Goal: Information Seeking & Learning: Learn about a topic

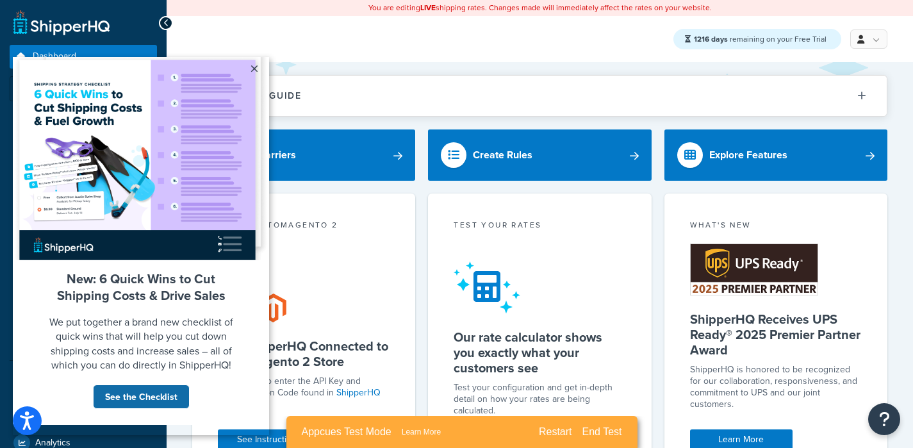
click at [158, 407] on link "See the Checklist" at bounding box center [141, 396] width 97 height 24
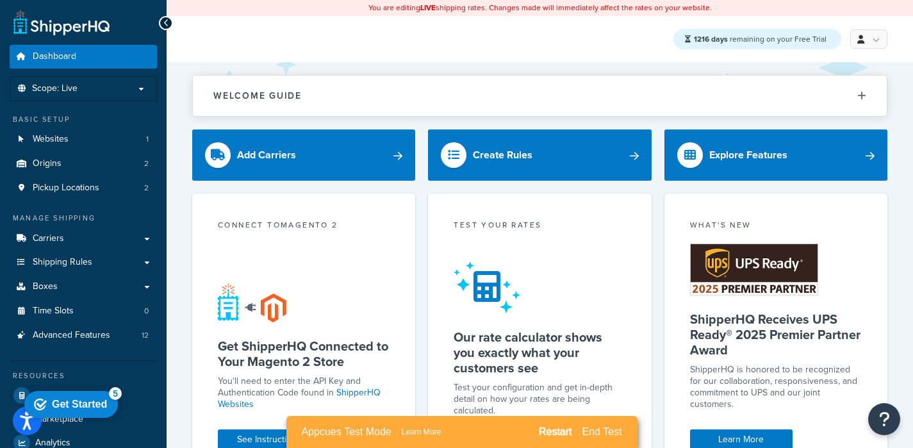
click at [553, 435] on div "Restart" at bounding box center [555, 432] width 33 height 12
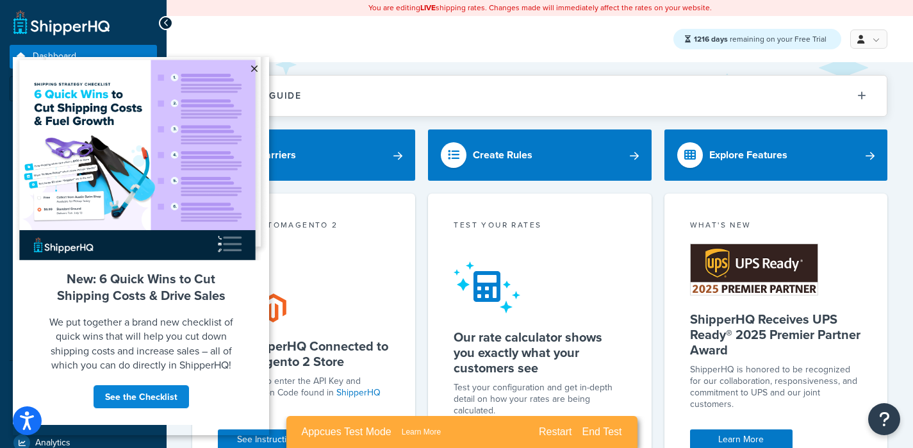
click at [252, 63] on link "×" at bounding box center [254, 68] width 22 height 23
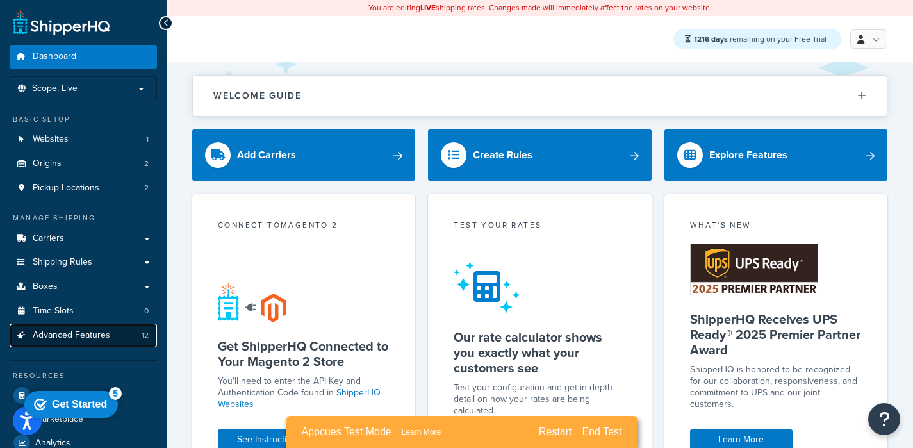
click at [74, 336] on span "Advanced Features" at bounding box center [71, 335] width 77 height 11
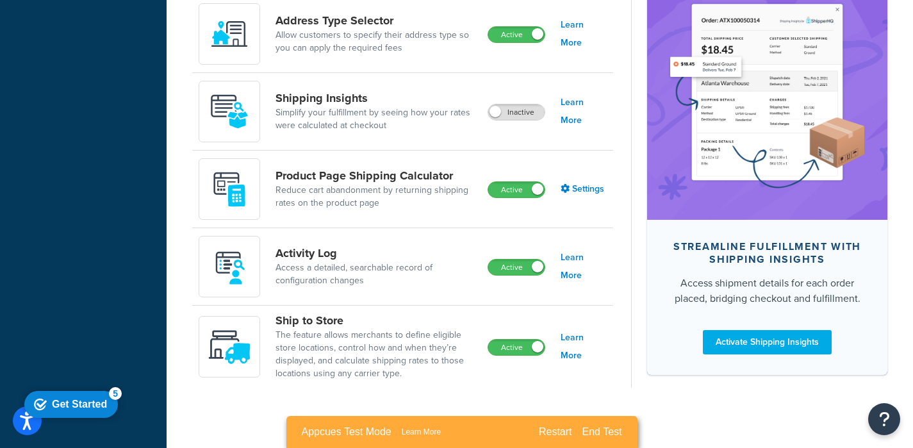
scroll to position [937, 0]
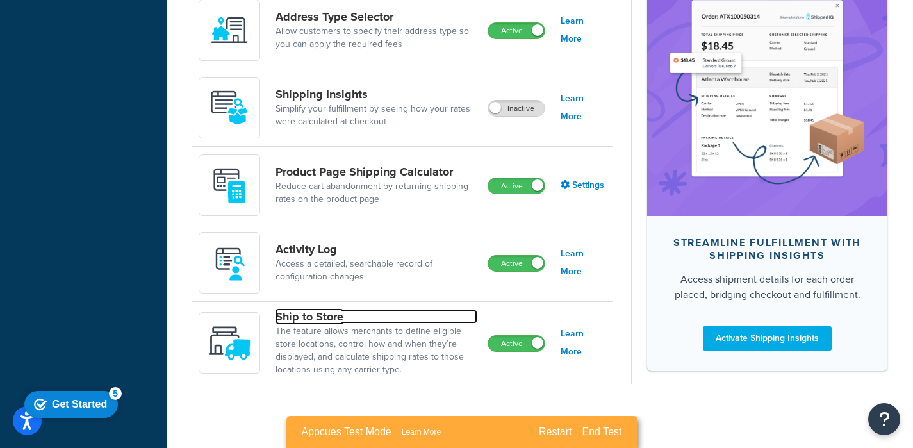
click at [302, 315] on link "Ship to Store" at bounding box center [376, 316] width 202 height 14
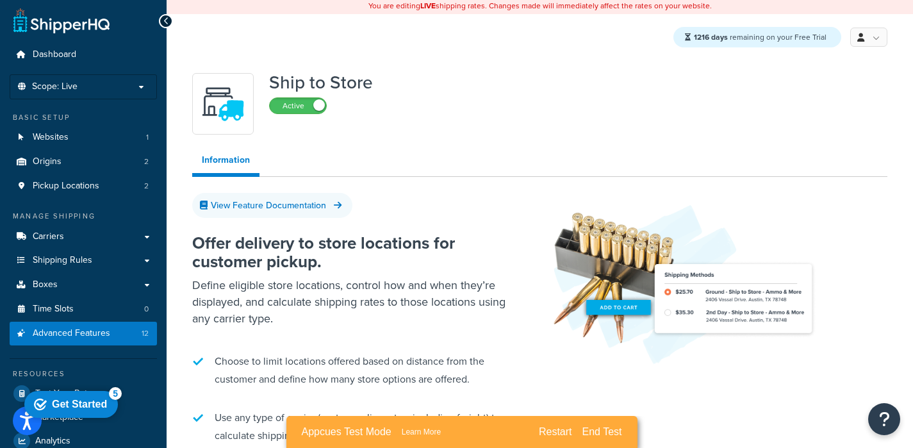
scroll to position [3, 0]
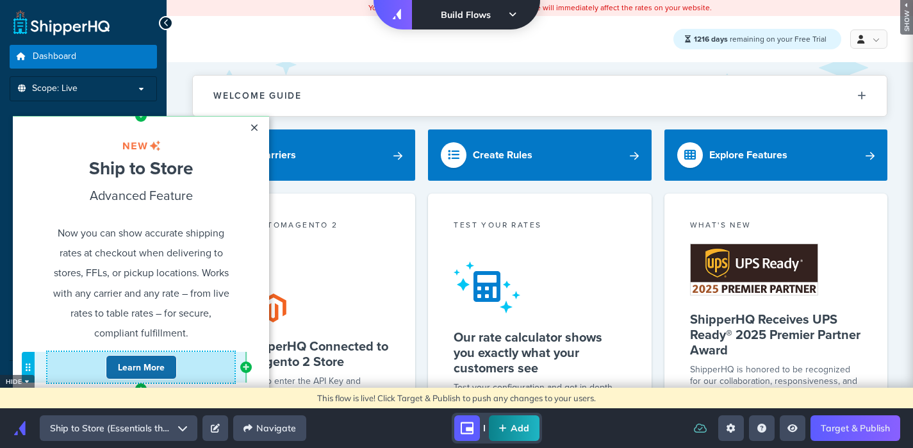
click at [141, 357] on link "Learn More" at bounding box center [141, 367] width 71 height 24
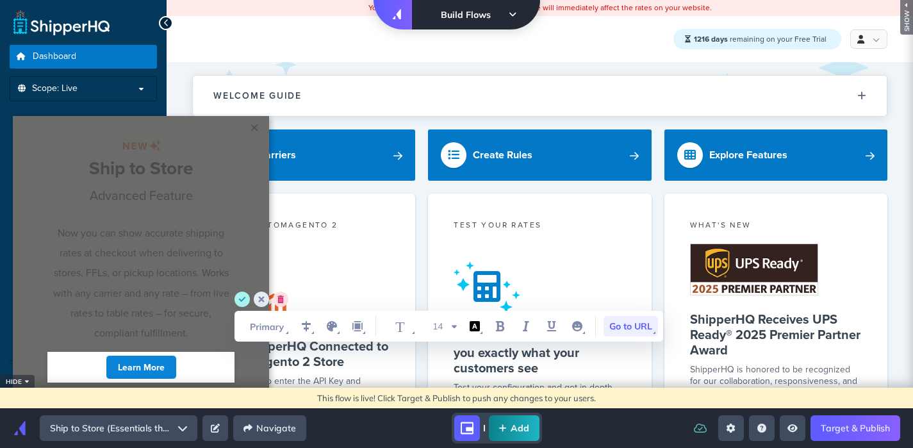
click at [622, 329] on span "Go to URL" at bounding box center [630, 326] width 54 height 20
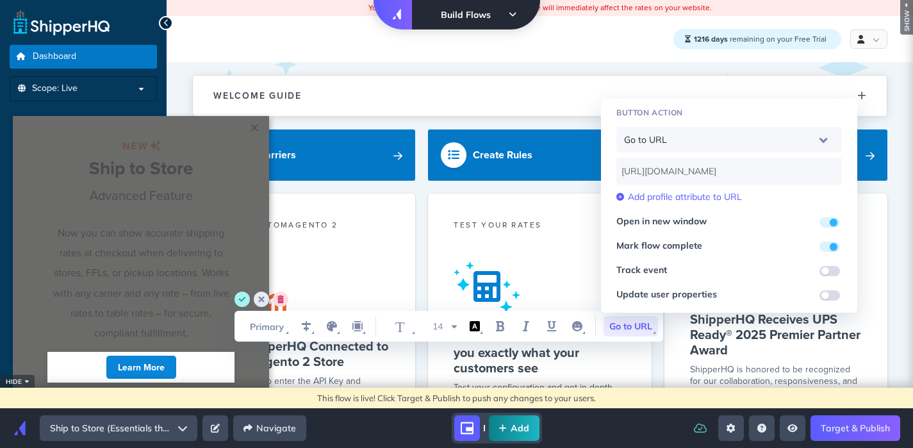
click at [712, 170] on input "https://shipperhq.com/ship-to-store" at bounding box center [728, 171] width 225 height 27
click at [422, 5] on html "× Cannot exceed 6 items per row Ship to Store Cannot exceed 6 items per row Adv…" at bounding box center [456, 2] width 913 height 5
click at [405, 5] on html "× Cannot exceed 6 items per row Ship to Store Cannot exceed 6 items per row Adv…" at bounding box center [456, 2] width 913 height 5
click at [264, 295] on circle "cancel" at bounding box center [261, 298] width 15 height 15
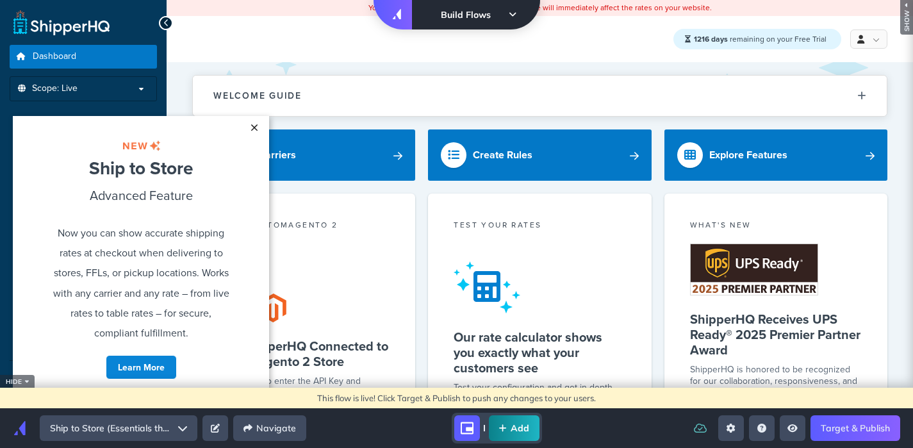
click at [254, 127] on link "×" at bounding box center [254, 127] width 22 height 23
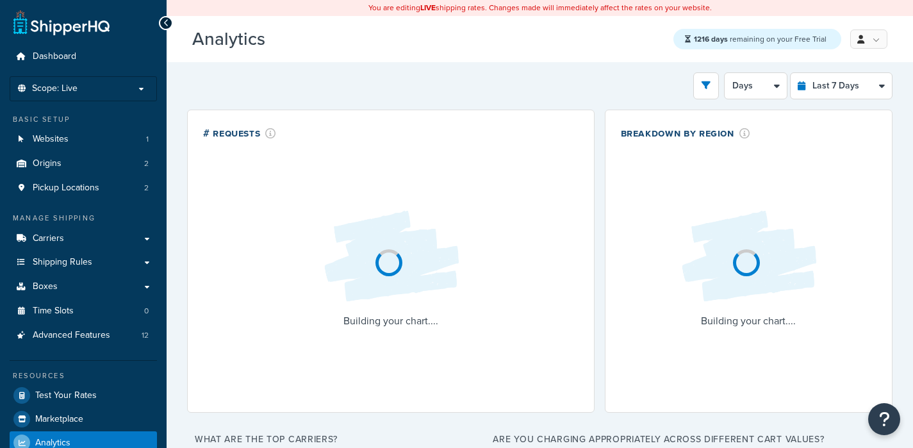
select select "last_7_days"
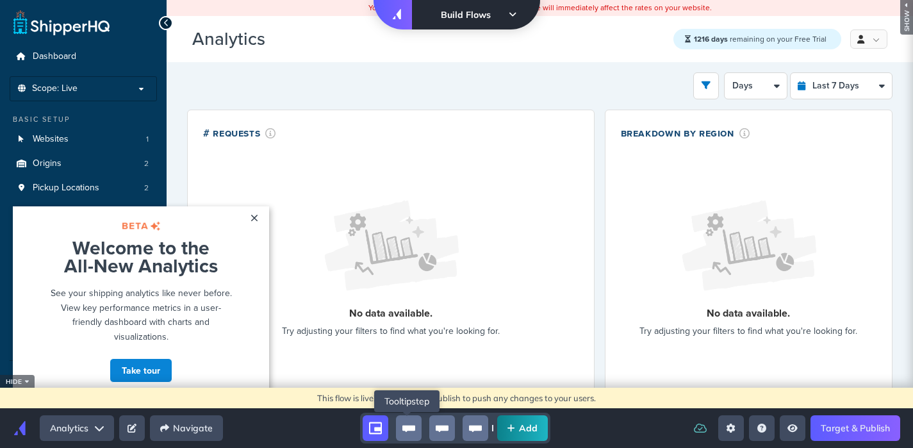
click at [409, 429] on icon "tooltip-group" at bounding box center [408, 428] width 13 height 6
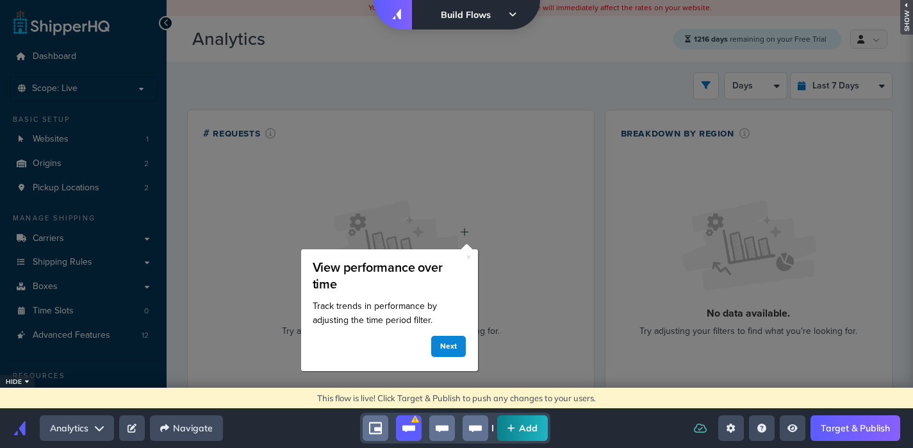
click at [868, 430] on link "Target & Publish" at bounding box center [855, 428] width 90 height 26
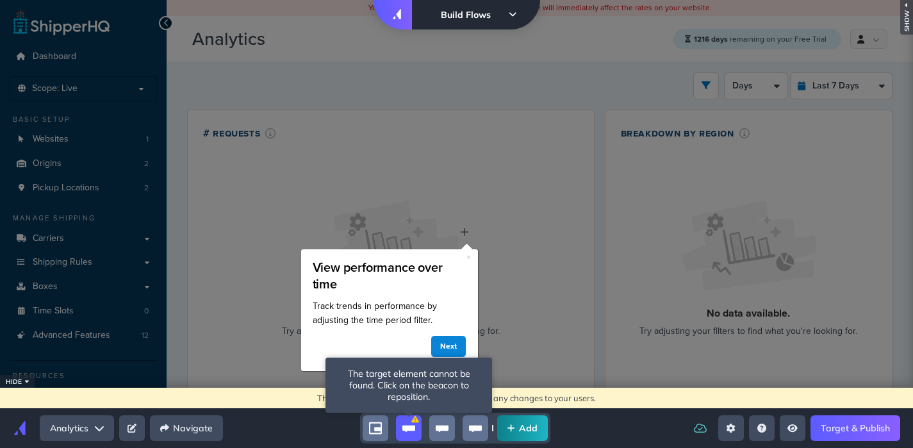
click at [413, 424] on icon "tooltip-group" at bounding box center [408, 427] width 13 height 13
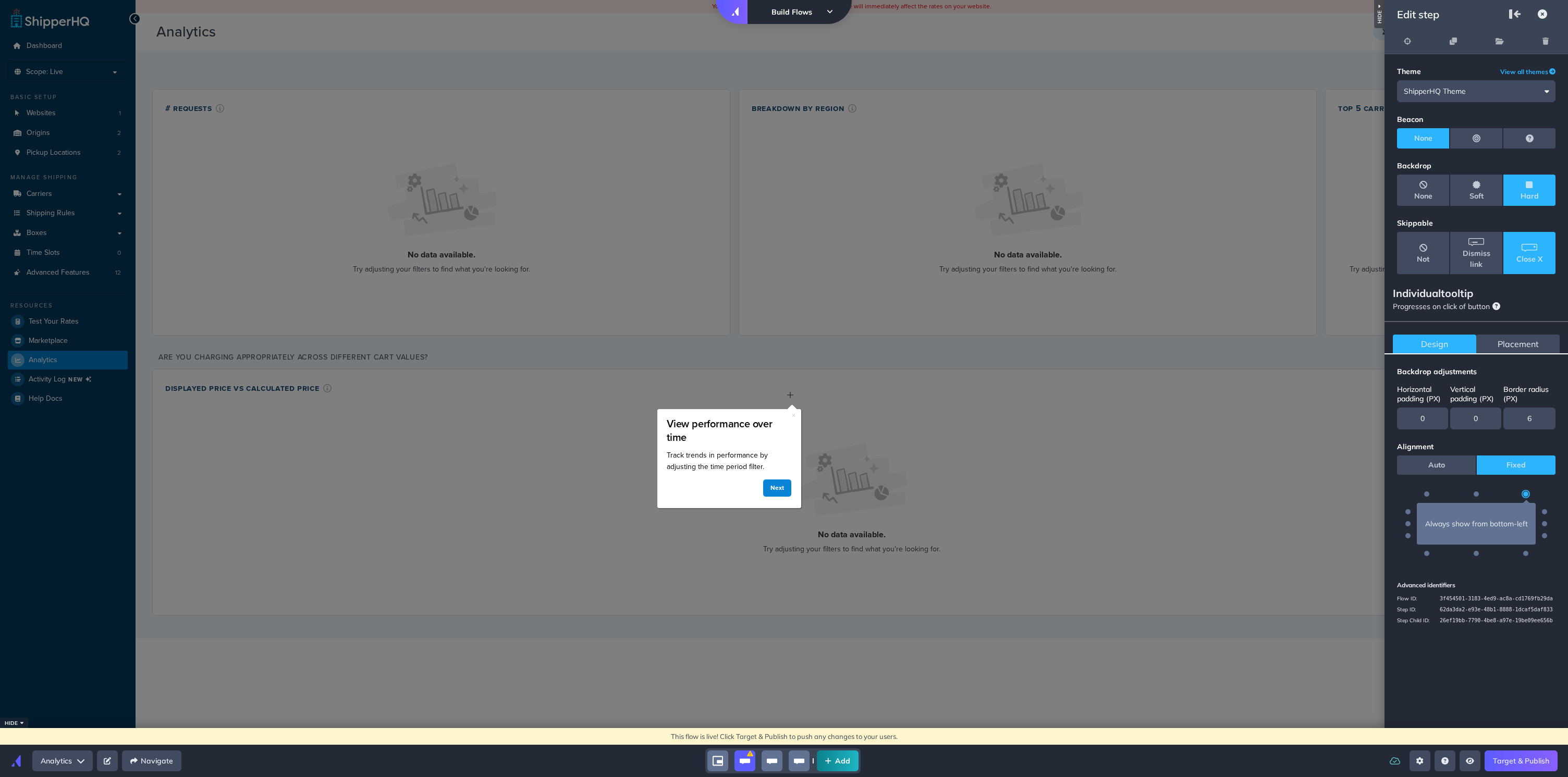
click at [742, 364] on div "right-panel" at bounding box center [784, 388] width 1568 height 777
click at [742, 344] on span "Placement" at bounding box center [1518, 343] width 42 height 11
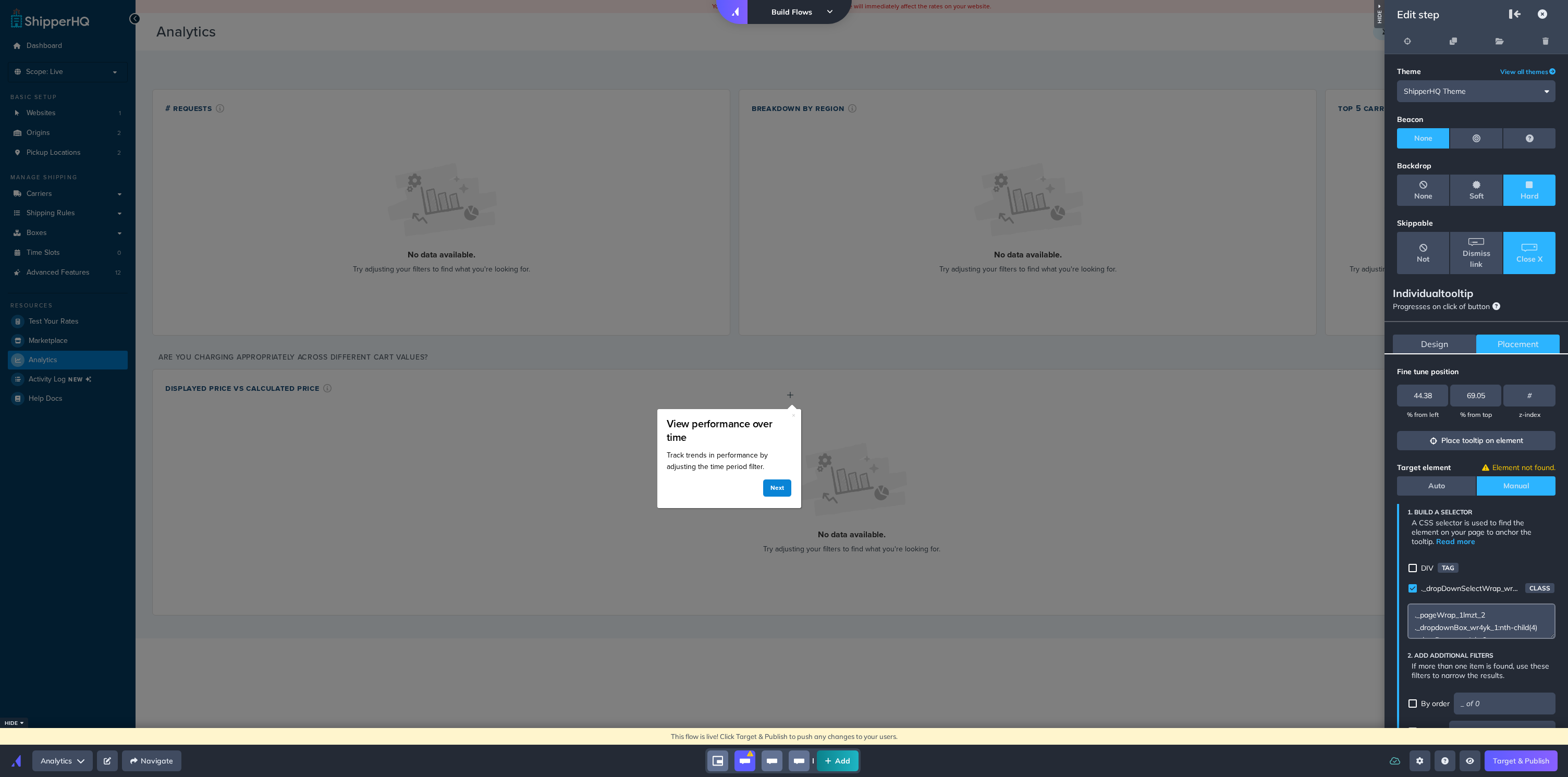
click at [742, 364] on button "Place tooltip on element" at bounding box center [1476, 441] width 159 height 20
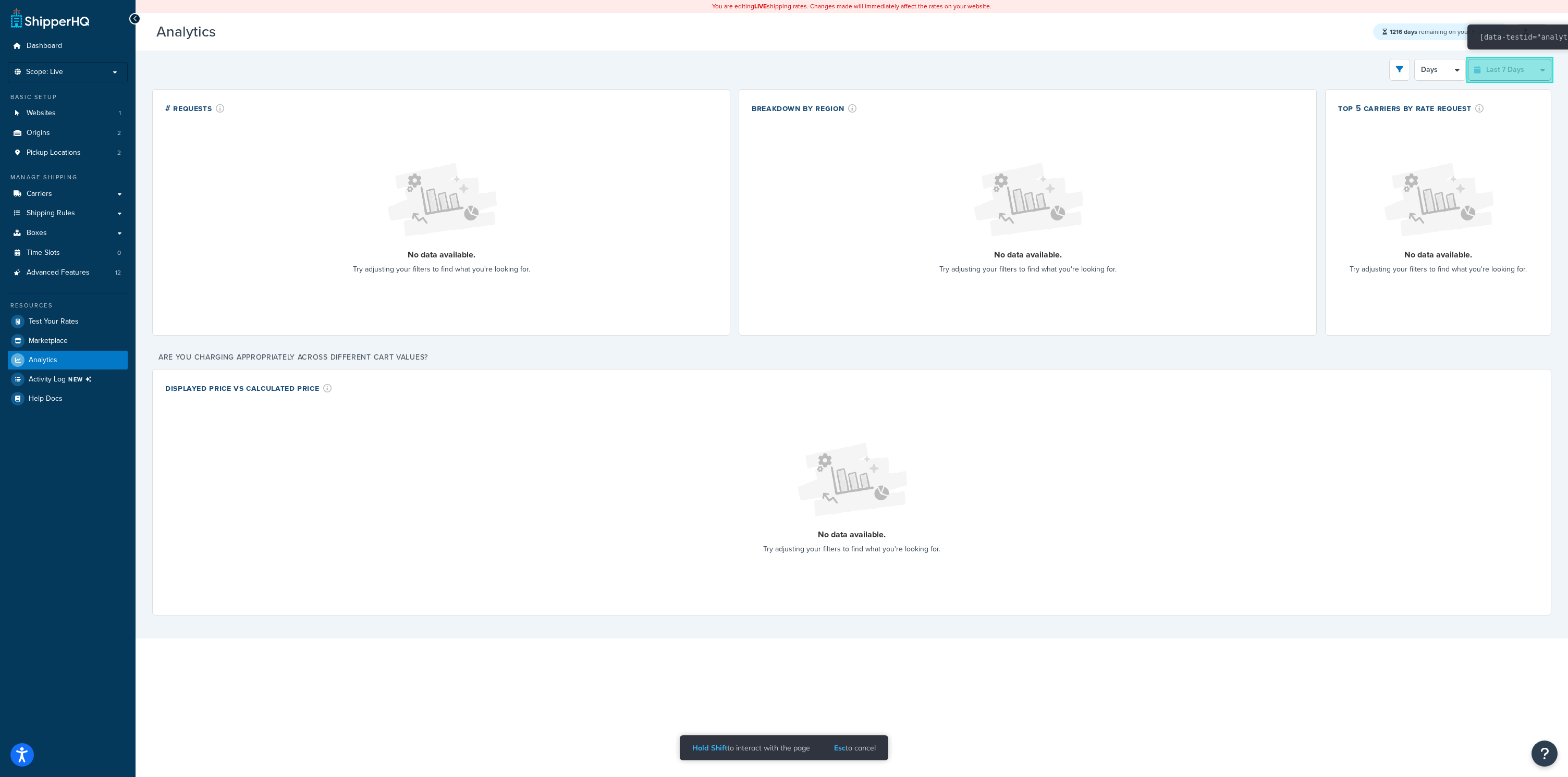
click at [742, 74] on select "Last 24 Hours Last 7 Days Last 30 Days Last 3 Months Last 6 Months Last 12 Mont…" at bounding box center [1509, 70] width 82 height 21
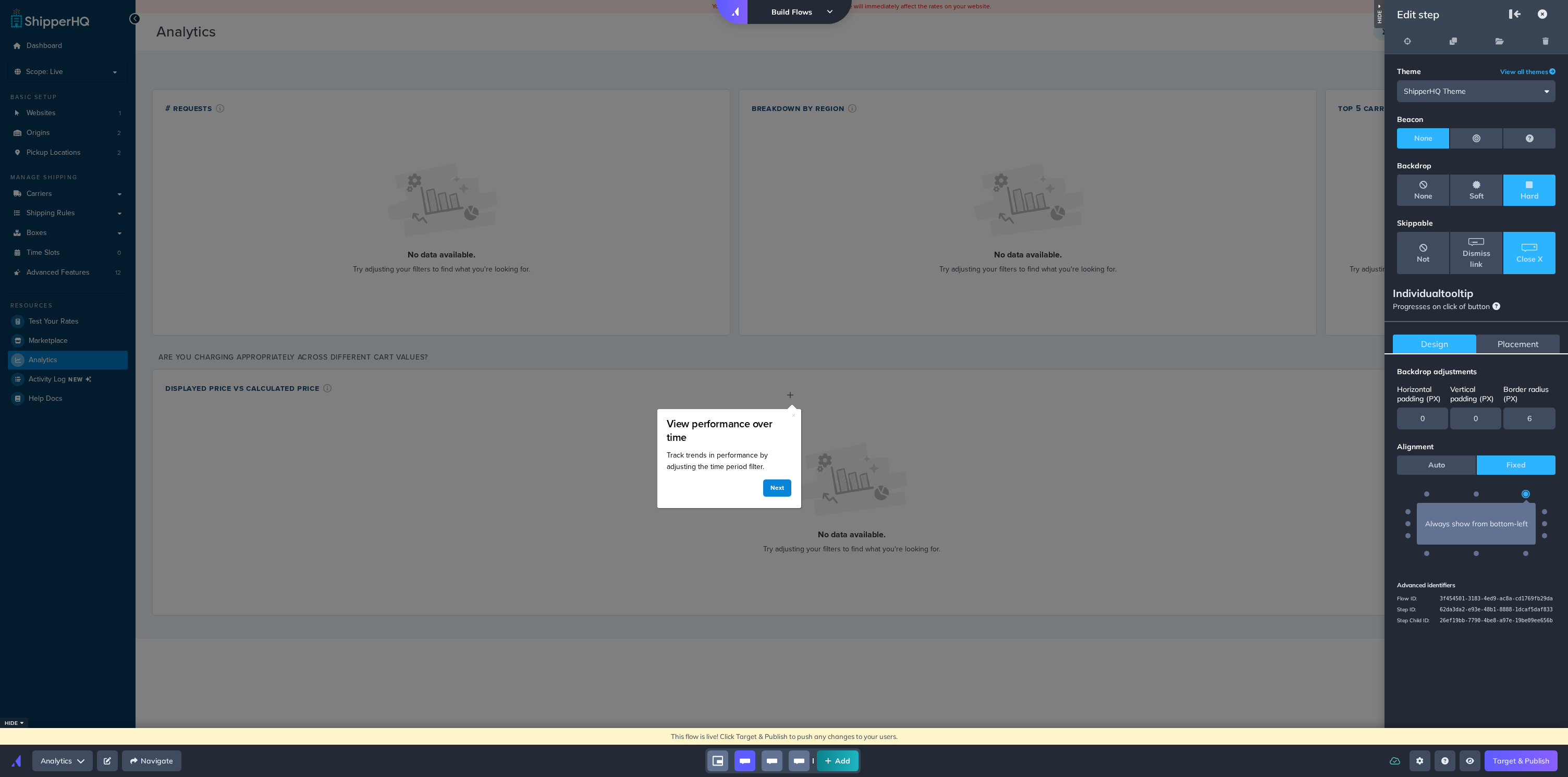
click at [742, 339] on span "Placement" at bounding box center [1518, 343] width 42 height 11
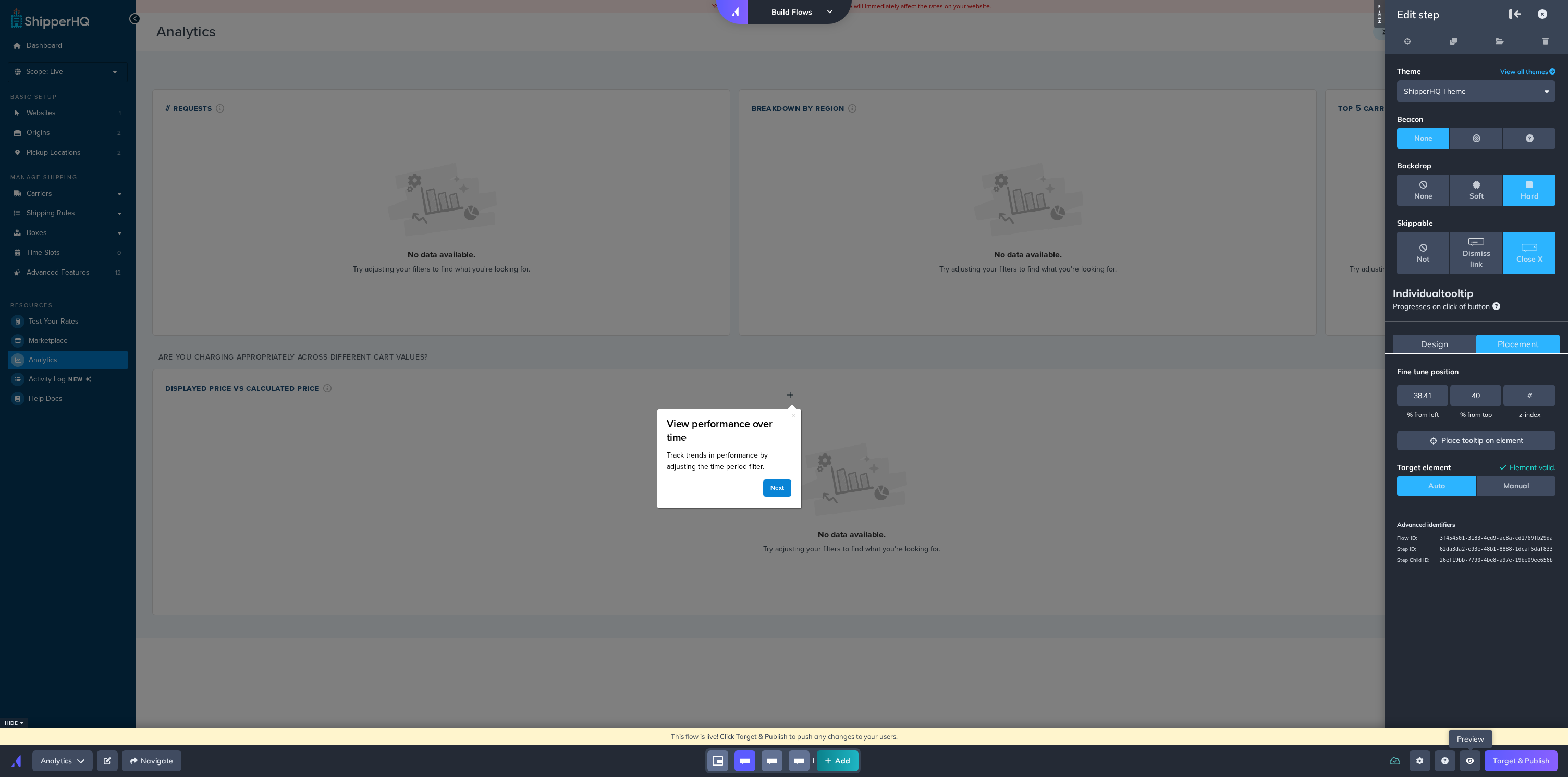
click at [742, 364] on button "Open preview menu" at bounding box center [1470, 761] width 21 height 21
click at [742, 364] on p "See the entirety of this flow as a user would" at bounding box center [1508, 681] width 86 height 19
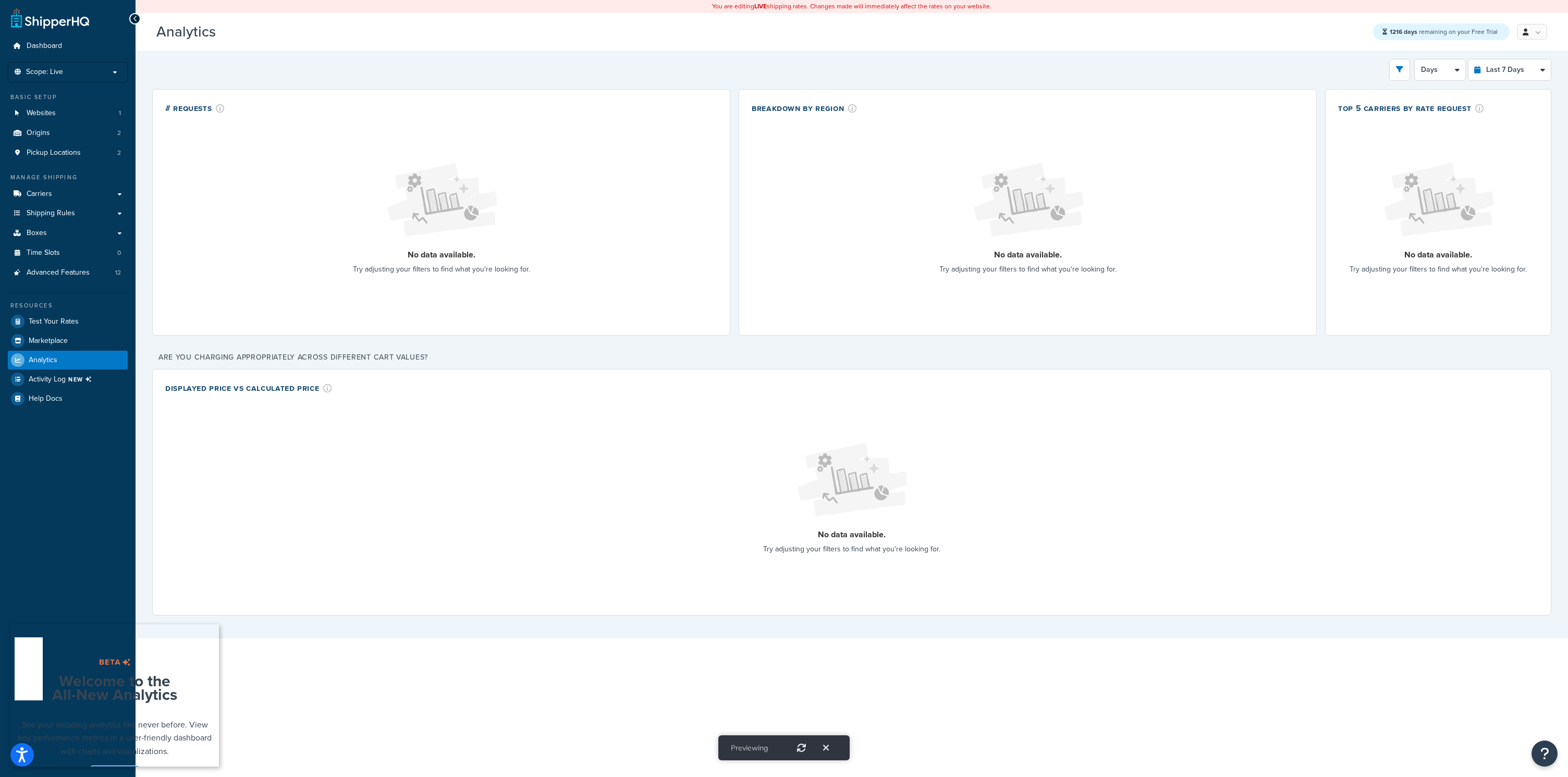
click at [103, 364] on link "Take tour" at bounding box center [114, 775] width 50 height 20
click at [742, 364] on icon "Restart" at bounding box center [802, 748] width 10 height 10
click at [111, 364] on link "Take tour" at bounding box center [114, 775] width 50 height 20
click at [742, 364] on icon "Exit" at bounding box center [826, 748] width 6 height 10
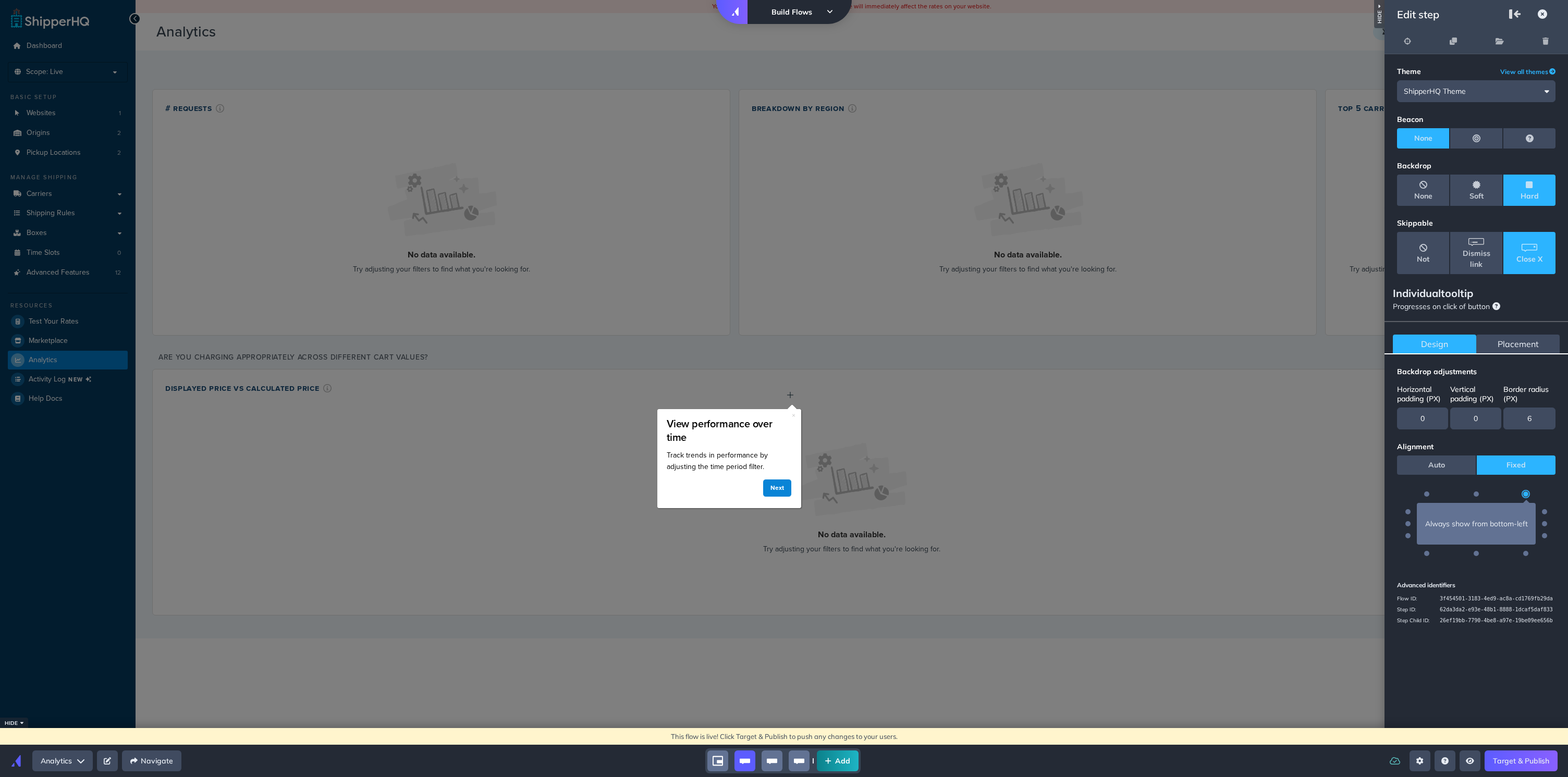
click at [742, 364] on div "right-panel" at bounding box center [784, 388] width 1568 height 777
click at [742, 337] on div "Placement" at bounding box center [1518, 343] width 83 height 19
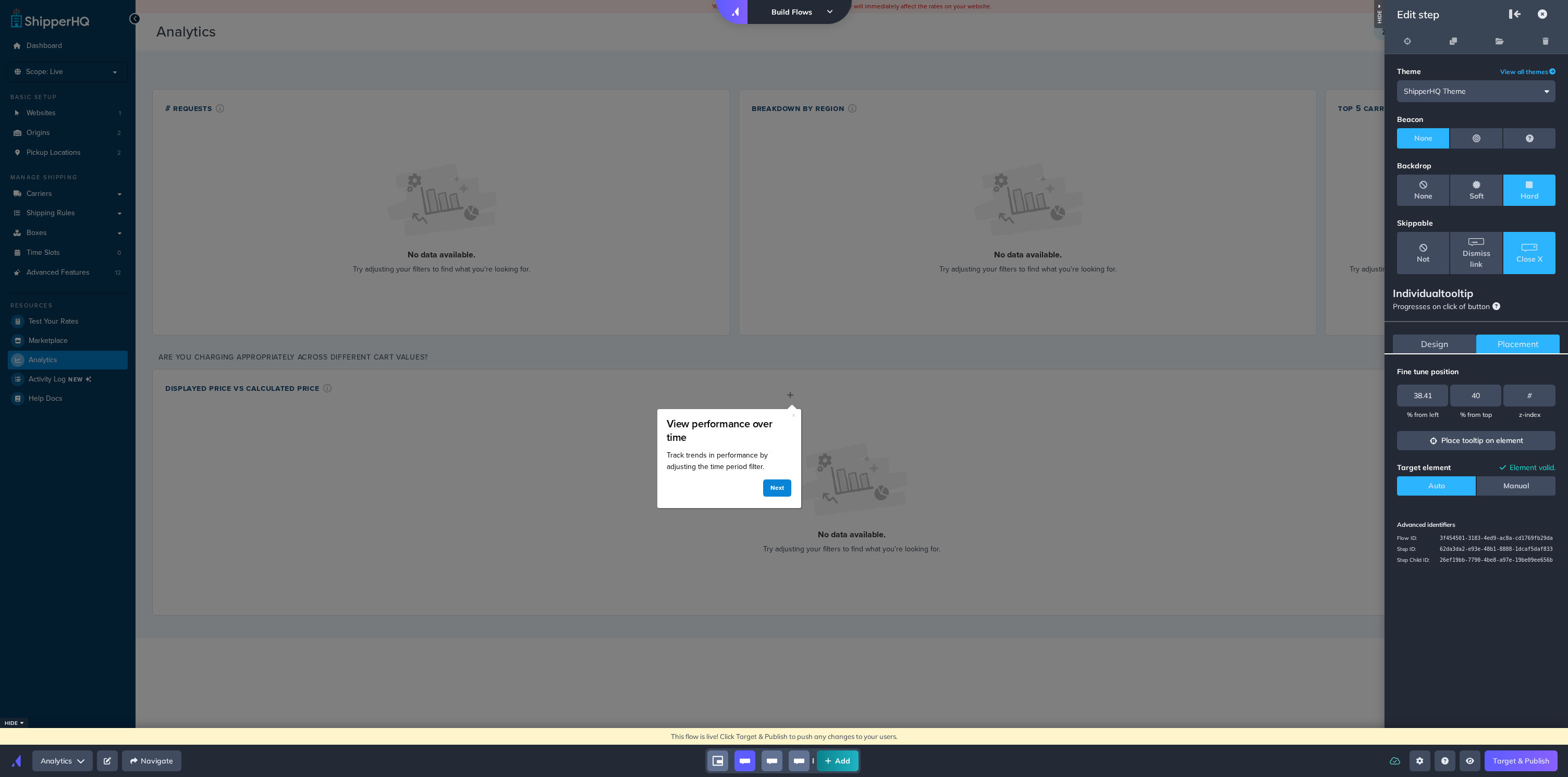
click at [742, 364] on button "Place tooltip on element" at bounding box center [1476, 441] width 159 height 20
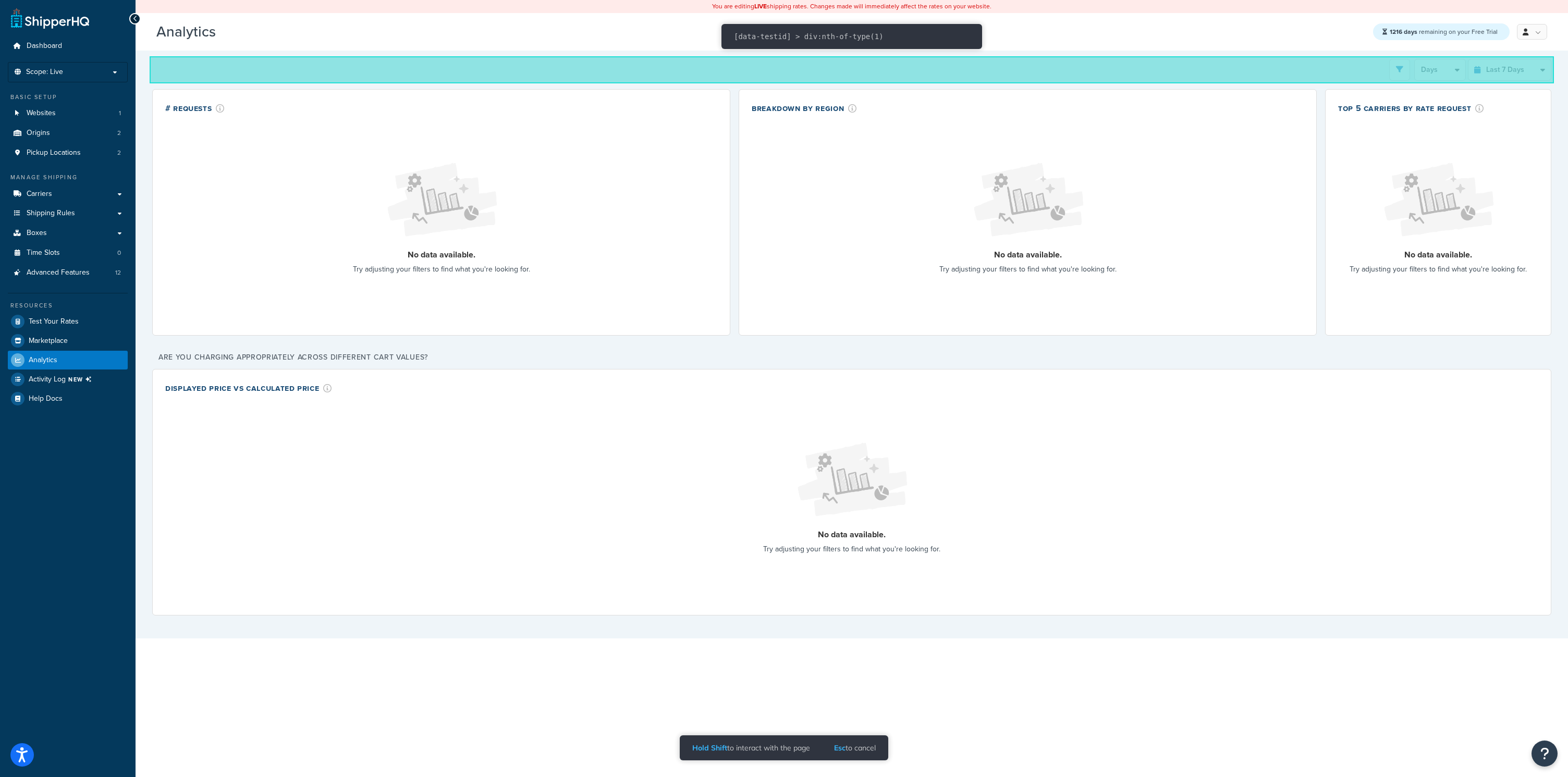
click at [742, 68] on div "Filters Website shoes.com Destination United States United Kingdom Afghanistan …" at bounding box center [852, 69] width 1399 height 22
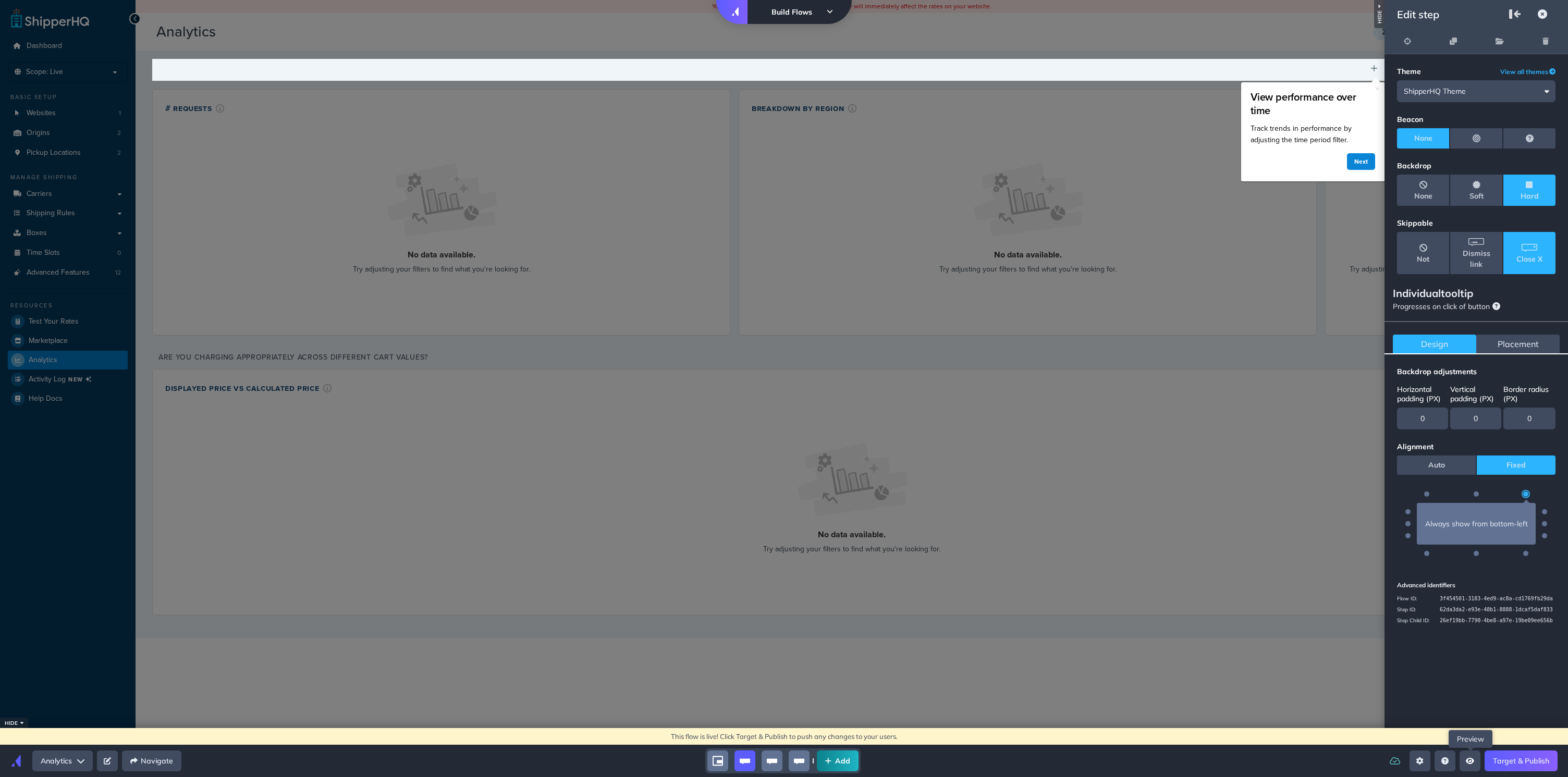
click at [742, 364] on icon "Open preview menu" at bounding box center [1470, 761] width 8 height 7
click at [742, 364] on p "See the entirety of this flow as a user would" at bounding box center [1508, 681] width 86 height 19
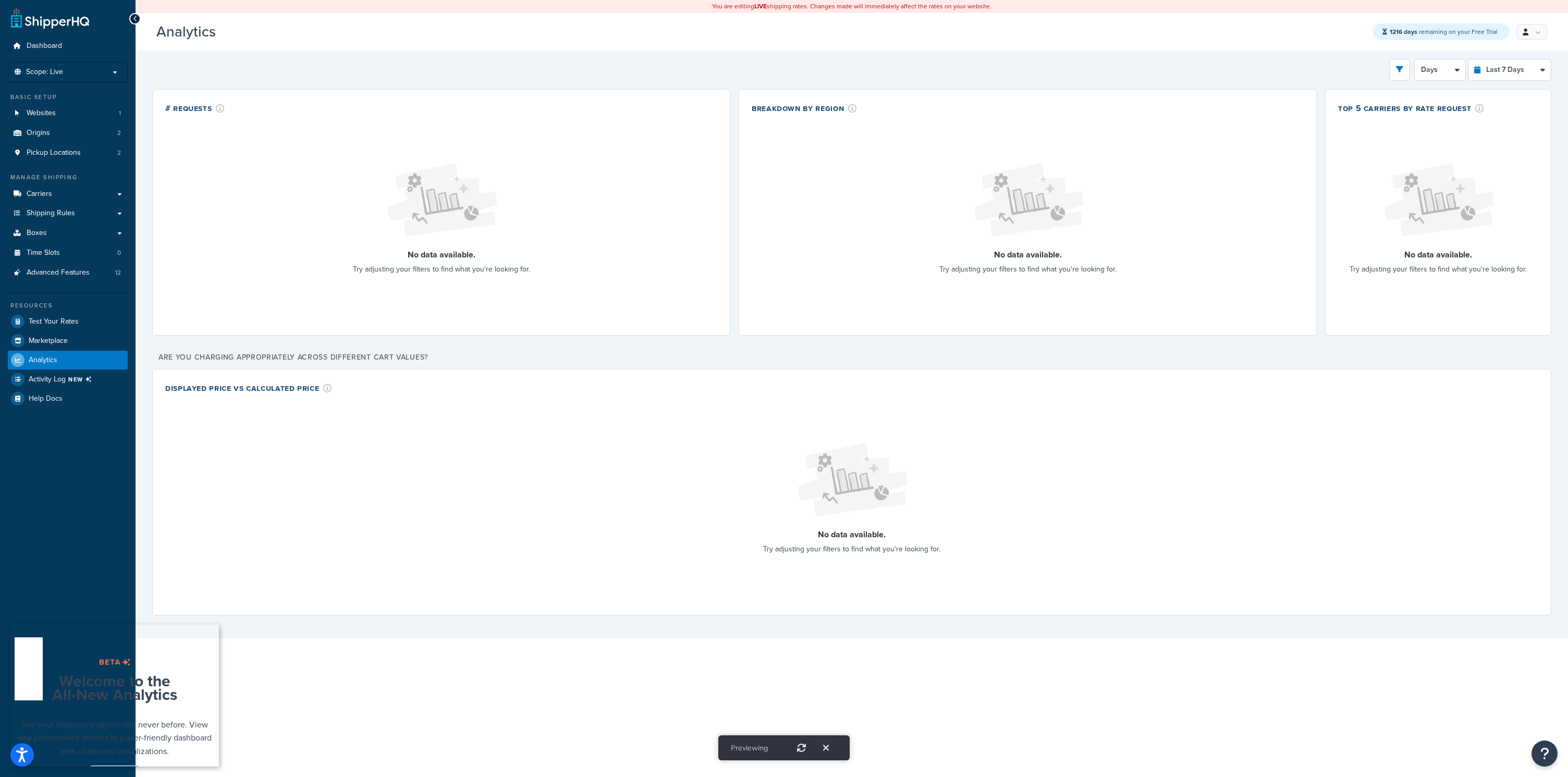
click at [118, 364] on link "Take tour" at bounding box center [114, 775] width 50 height 20
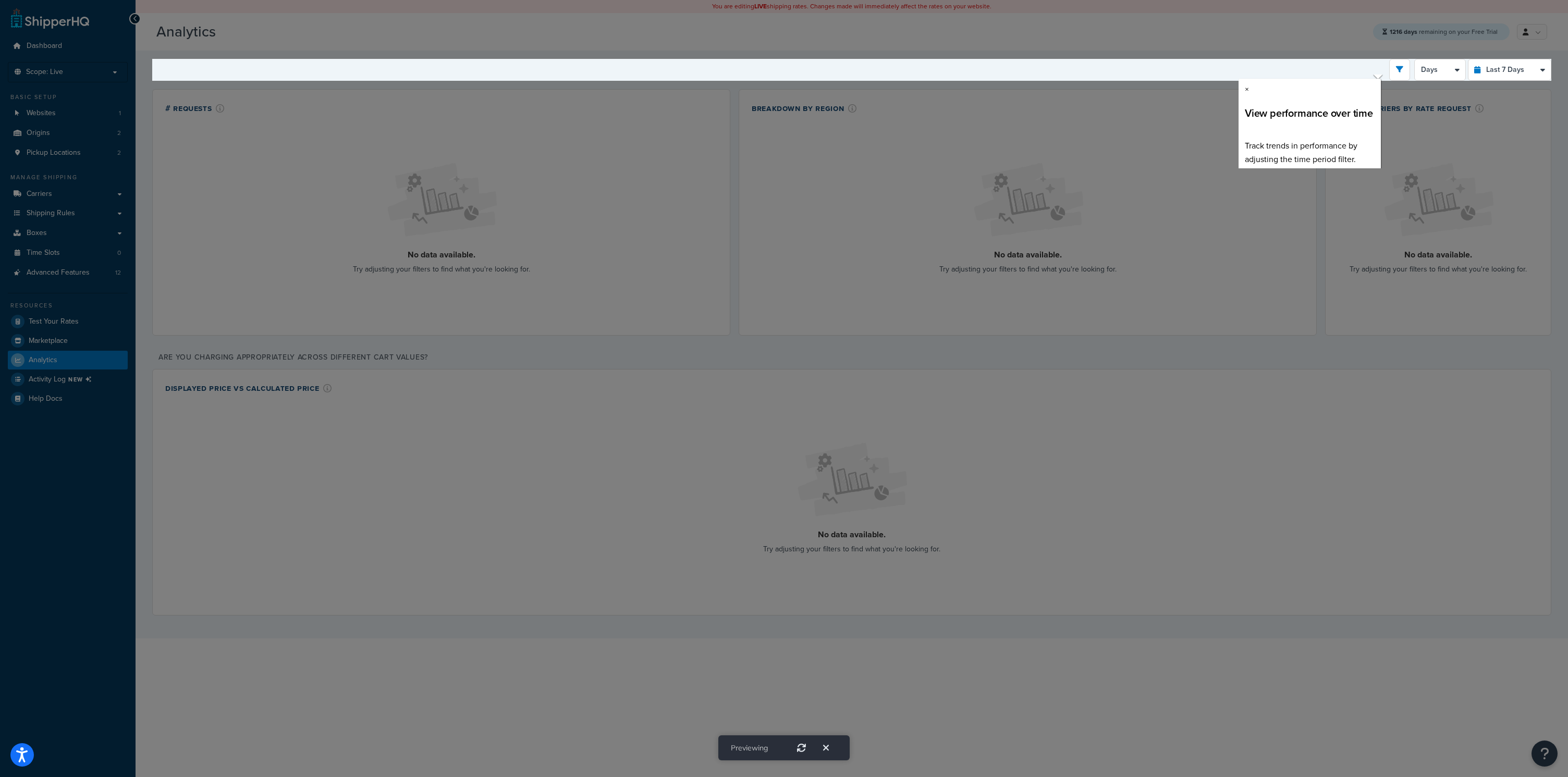
click at [742, 173] on link "Next" at bounding box center [1360, 181] width 28 height 15
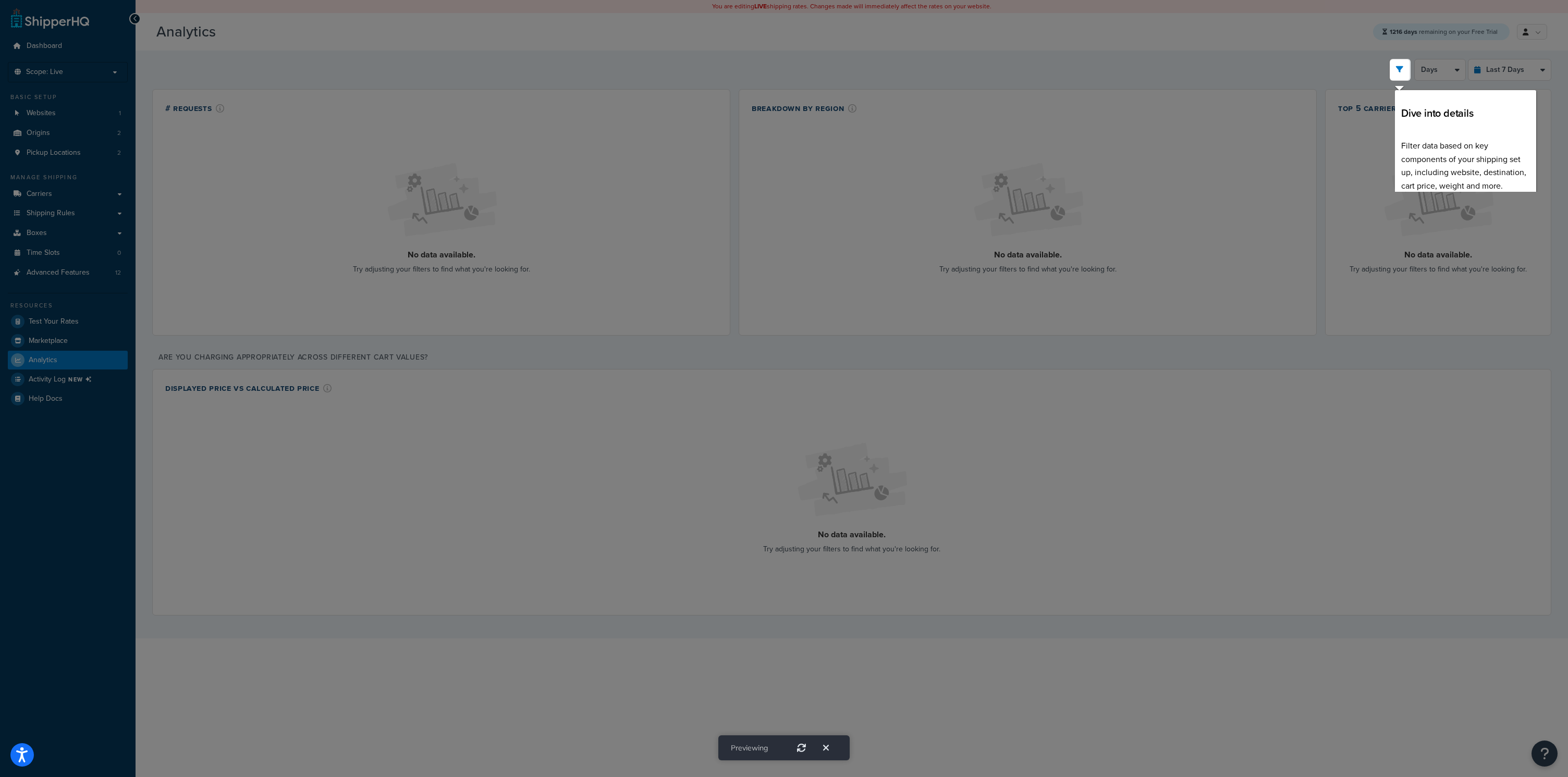
click at [742, 200] on link "Next" at bounding box center [1515, 207] width 28 height 15
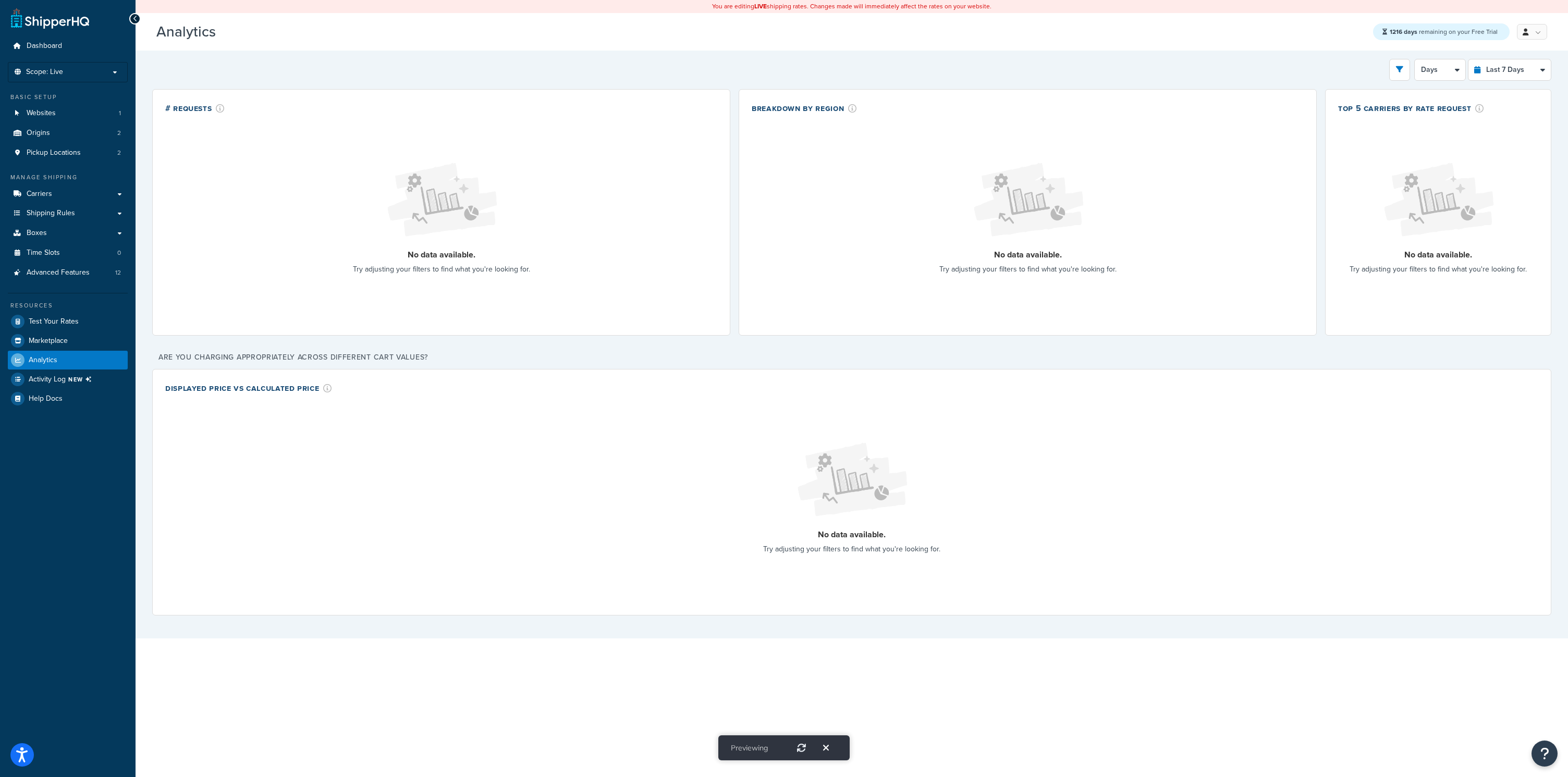
click at [742, 364] on icon "Exit" at bounding box center [826, 748] width 6 height 10
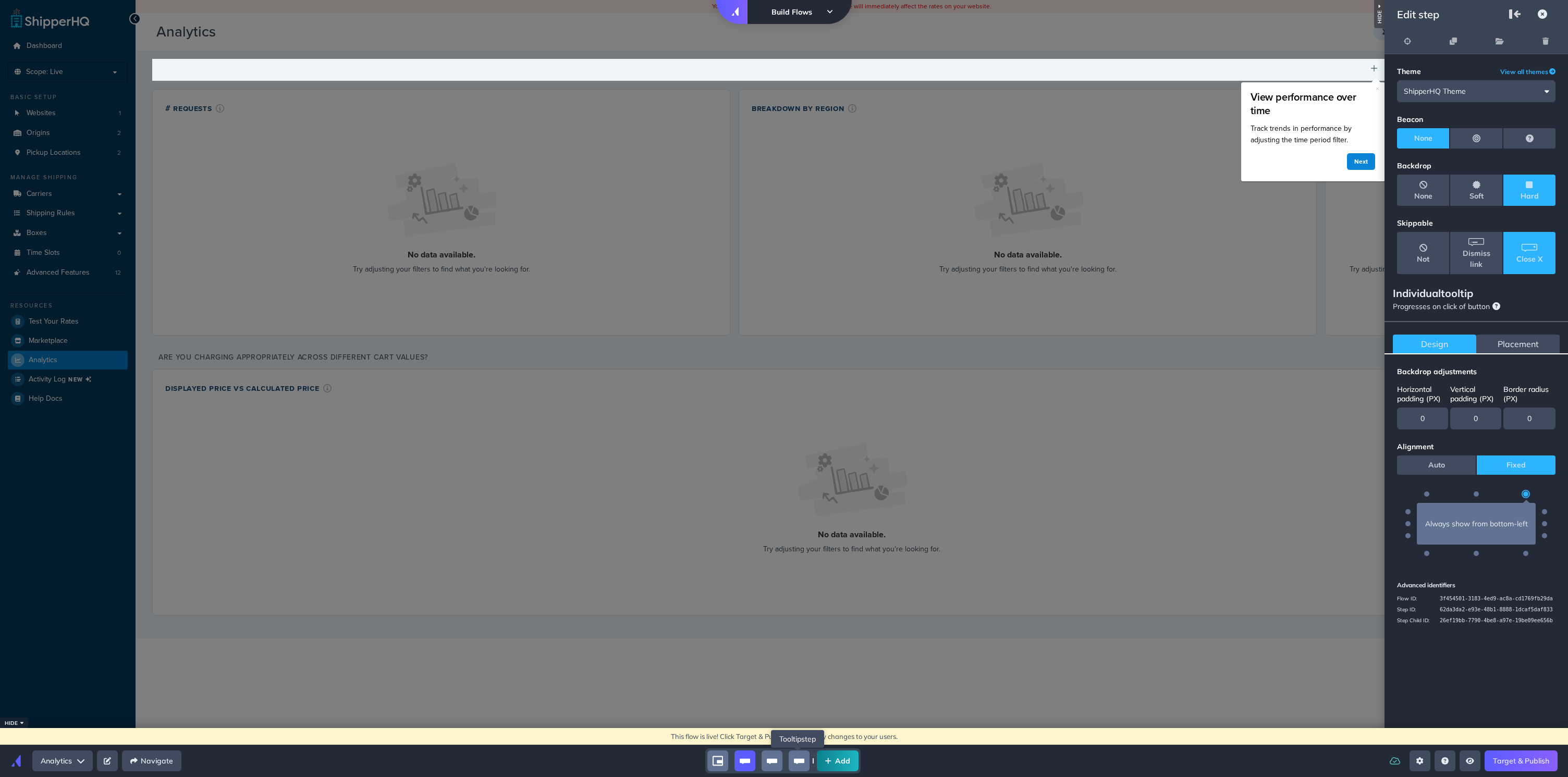
click at [742, 364] on icon "tooltip-group" at bounding box center [799, 761] width 11 height 5
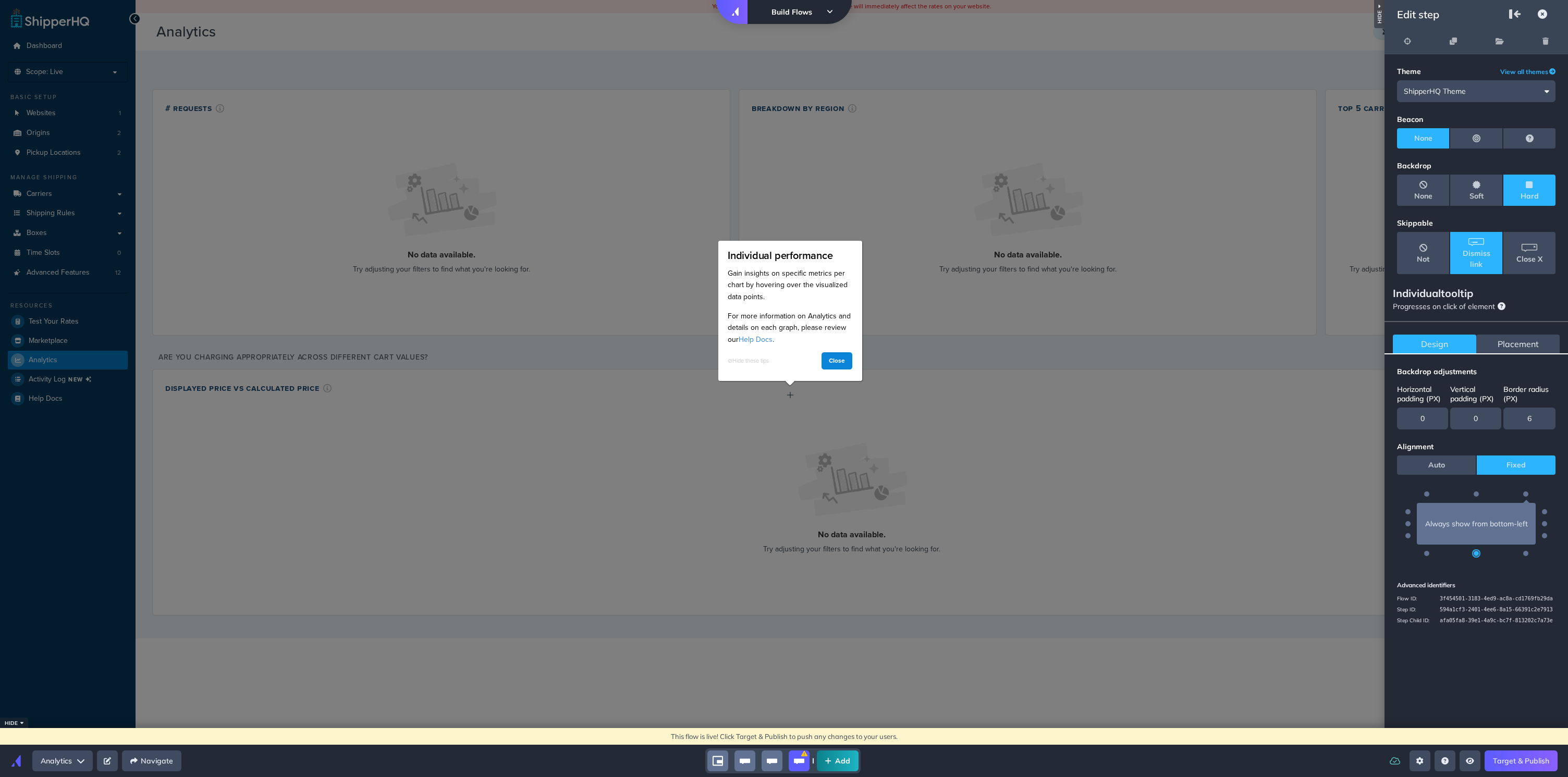
click at [742, 343] on span "Placement" at bounding box center [1518, 343] width 42 height 11
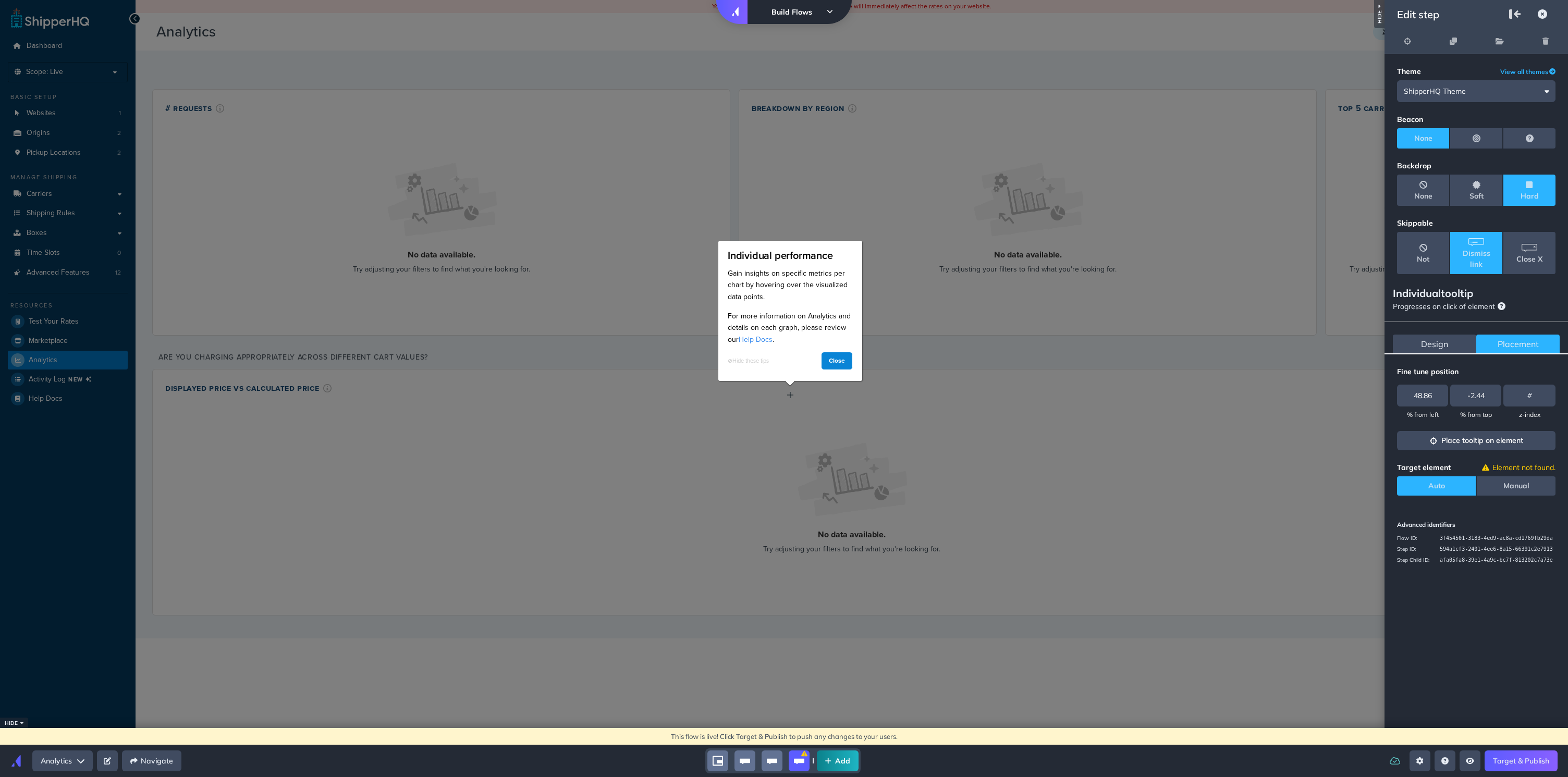
click at [742, 364] on button "Place tooltip on element" at bounding box center [1476, 441] width 159 height 20
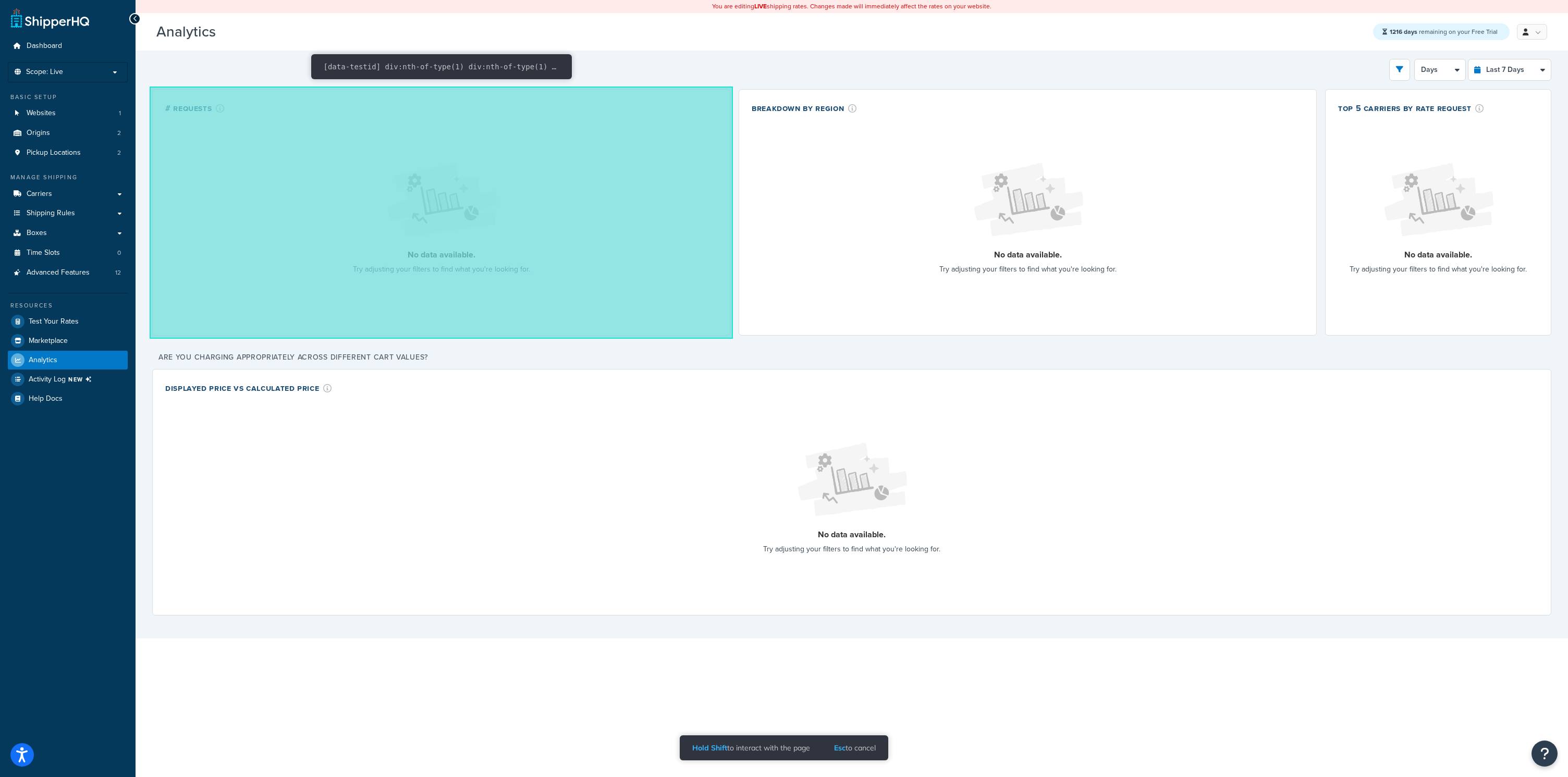
click at [228, 91] on div "# Requests No data available. Try adjusting your filters to find what you're lo…" at bounding box center [441, 212] width 578 height 247
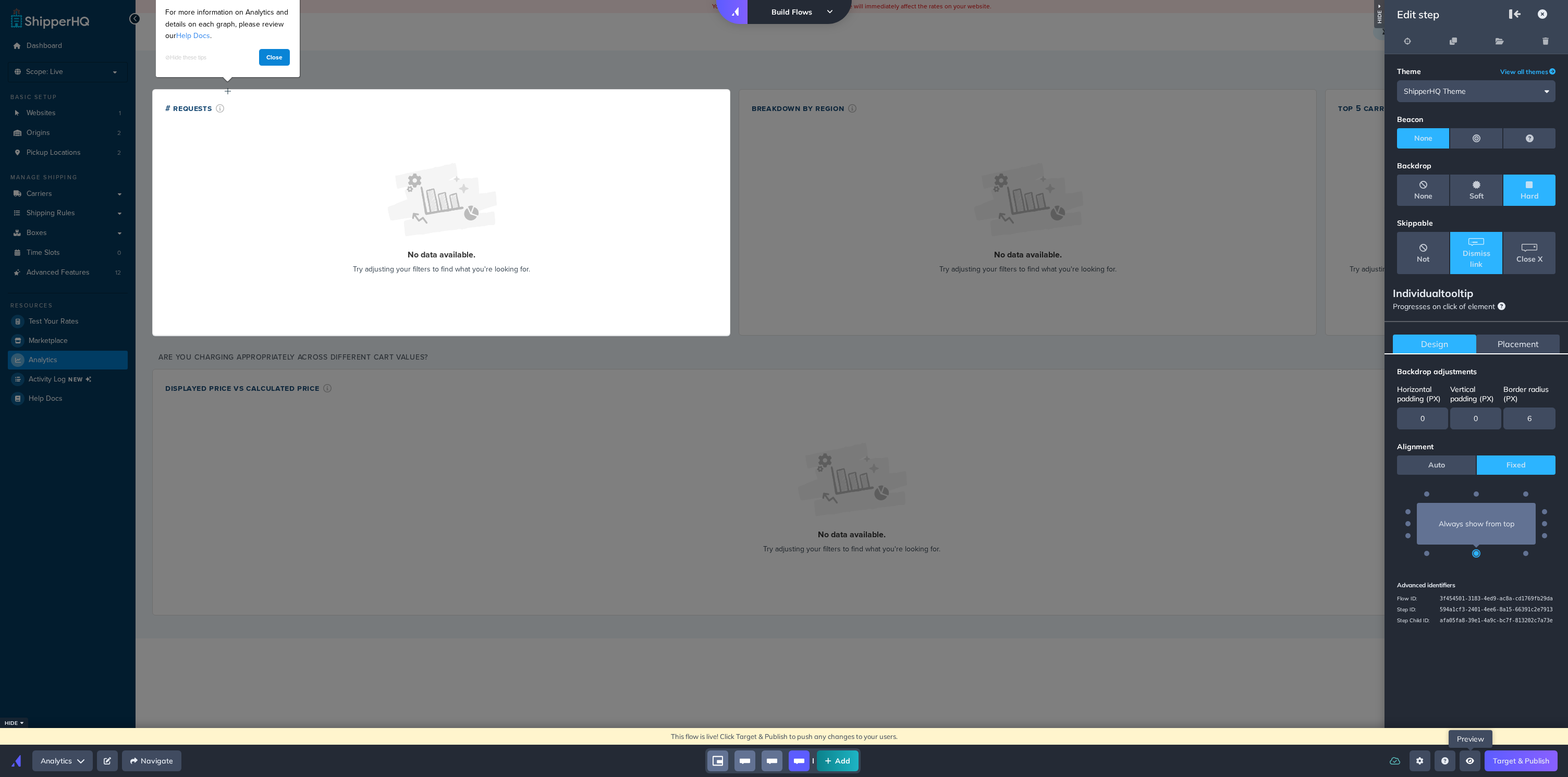
click at [742, 364] on icon "Open preview menu" at bounding box center [1470, 760] width 8 height 7
click at [742, 364] on p "See the entirety of this flow as a user would" at bounding box center [1508, 681] width 86 height 19
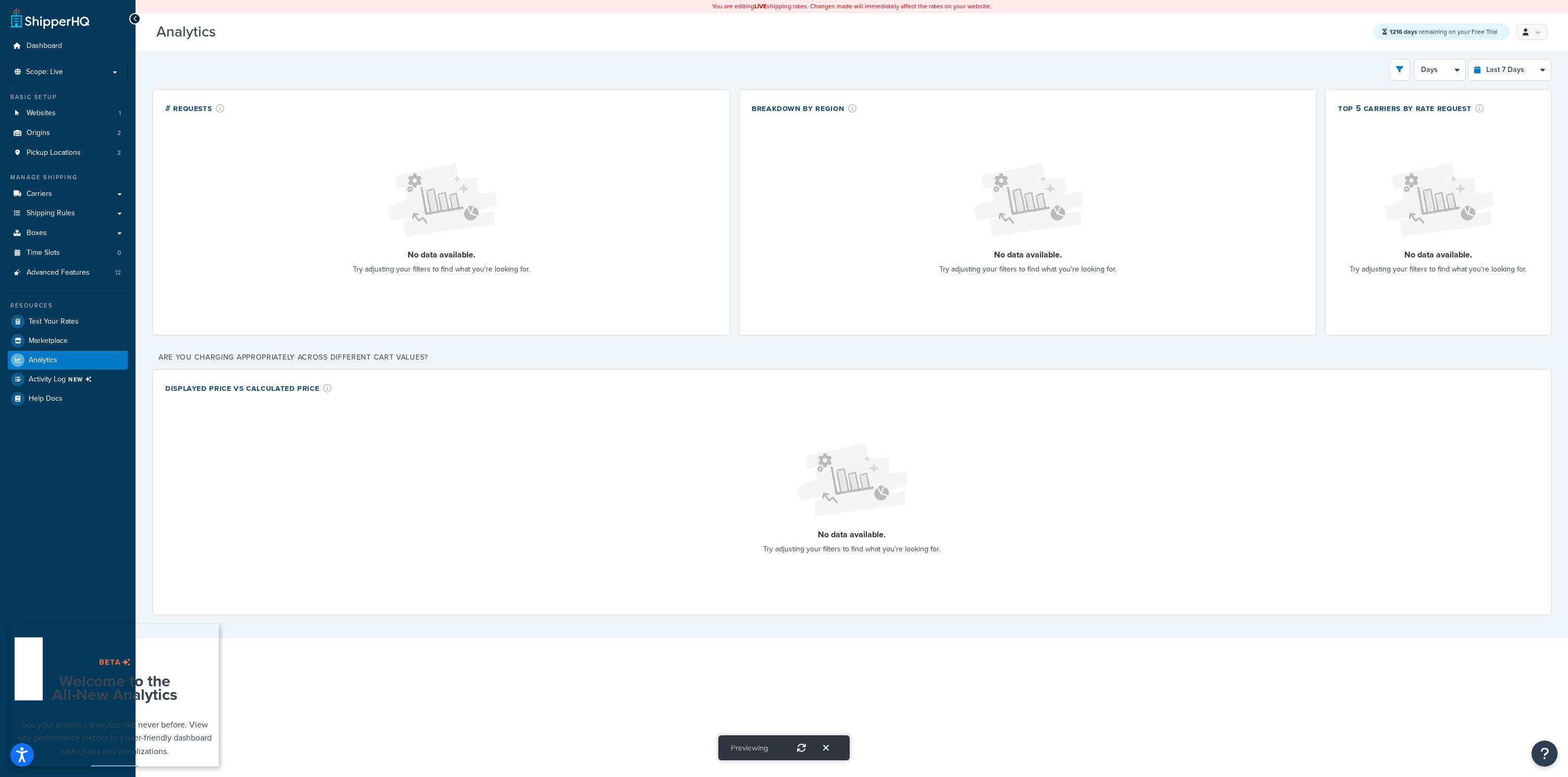
click at [95, 364] on link "Take tour" at bounding box center [114, 775] width 50 height 20
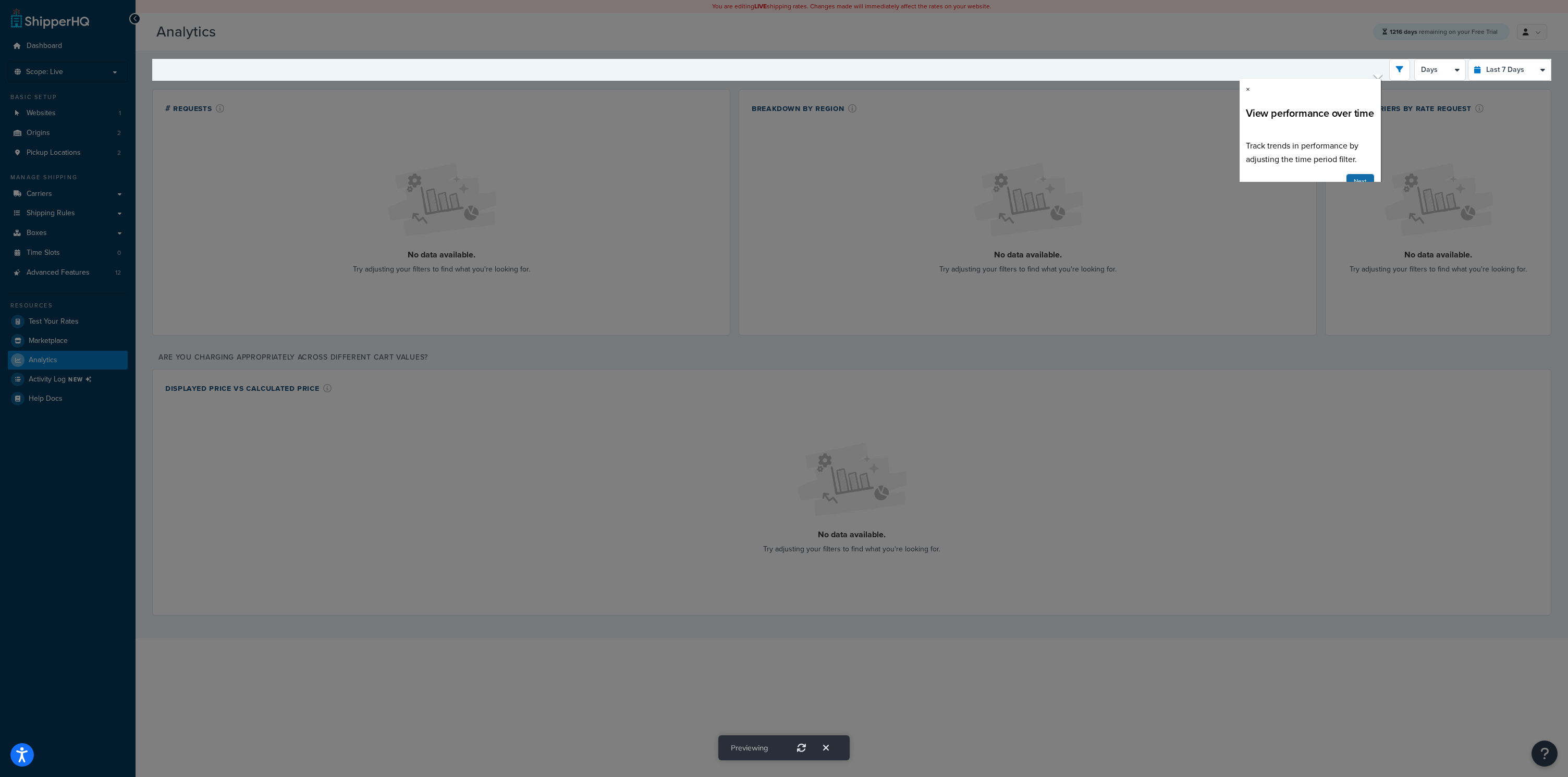
click at [742, 173] on link "Next" at bounding box center [1360, 181] width 28 height 15
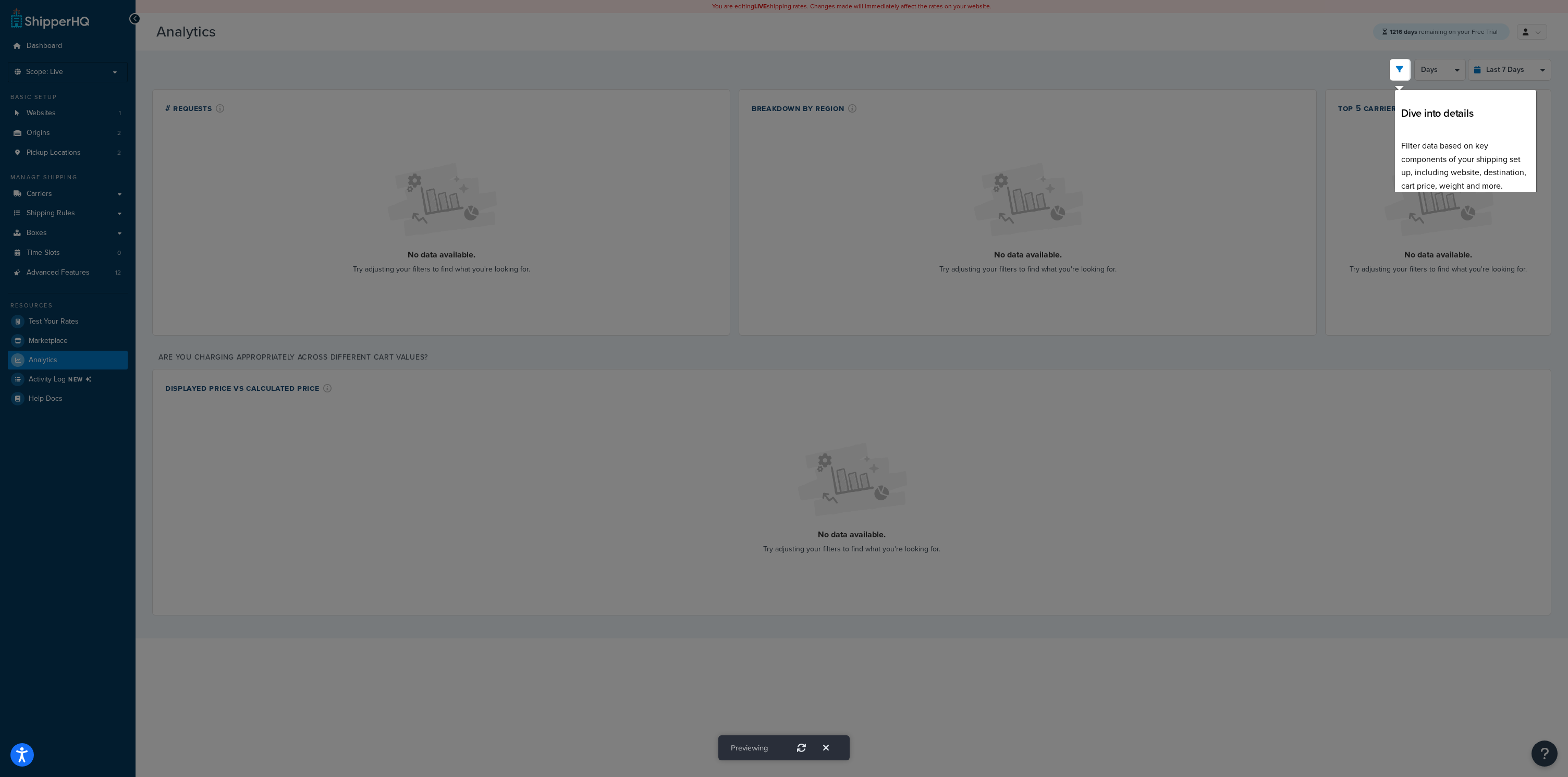
click at [742, 200] on link "Next" at bounding box center [1515, 207] width 28 height 15
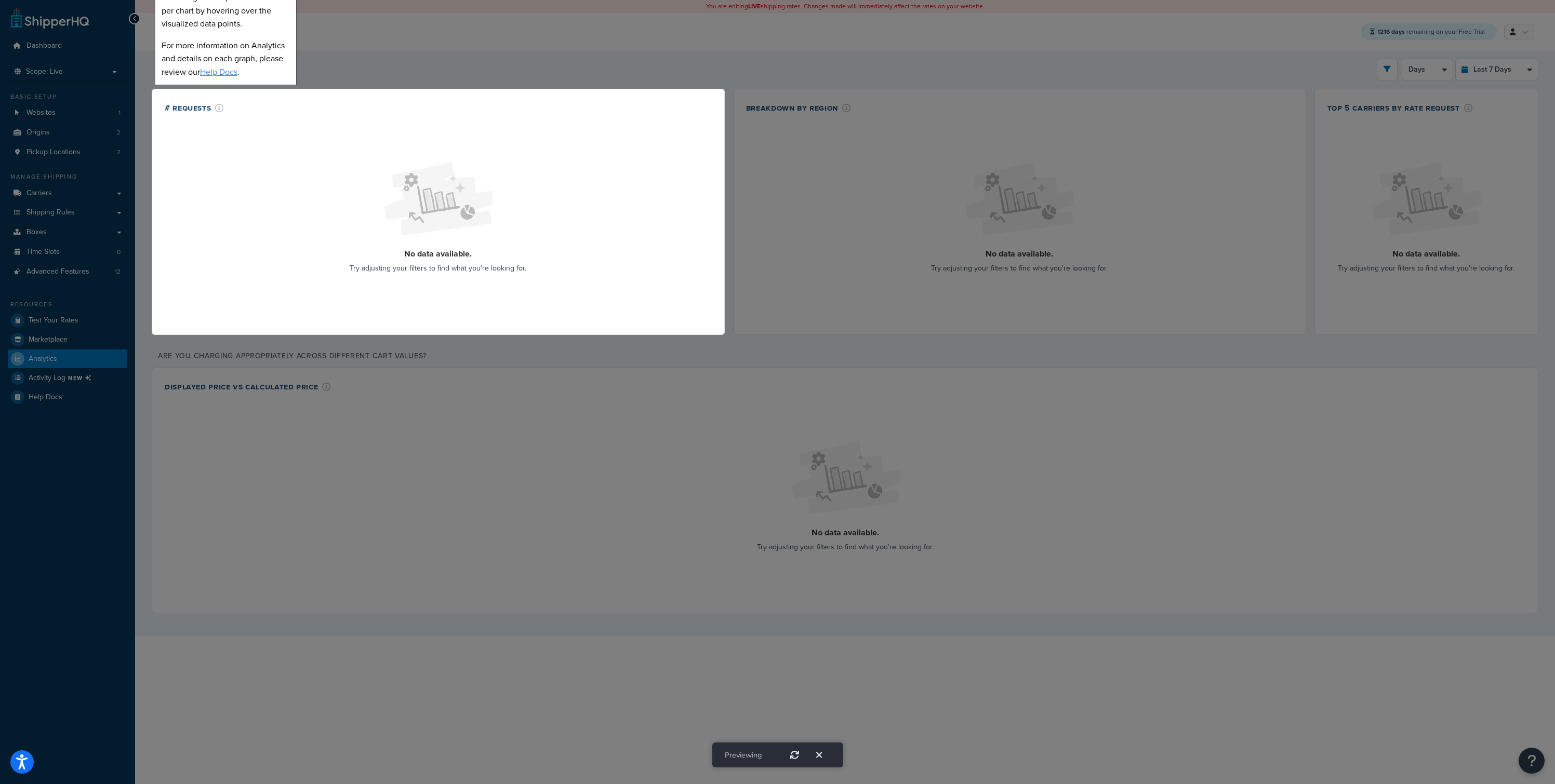
click at [273, 87] on link "Close" at bounding box center [273, 94] width 32 height 15
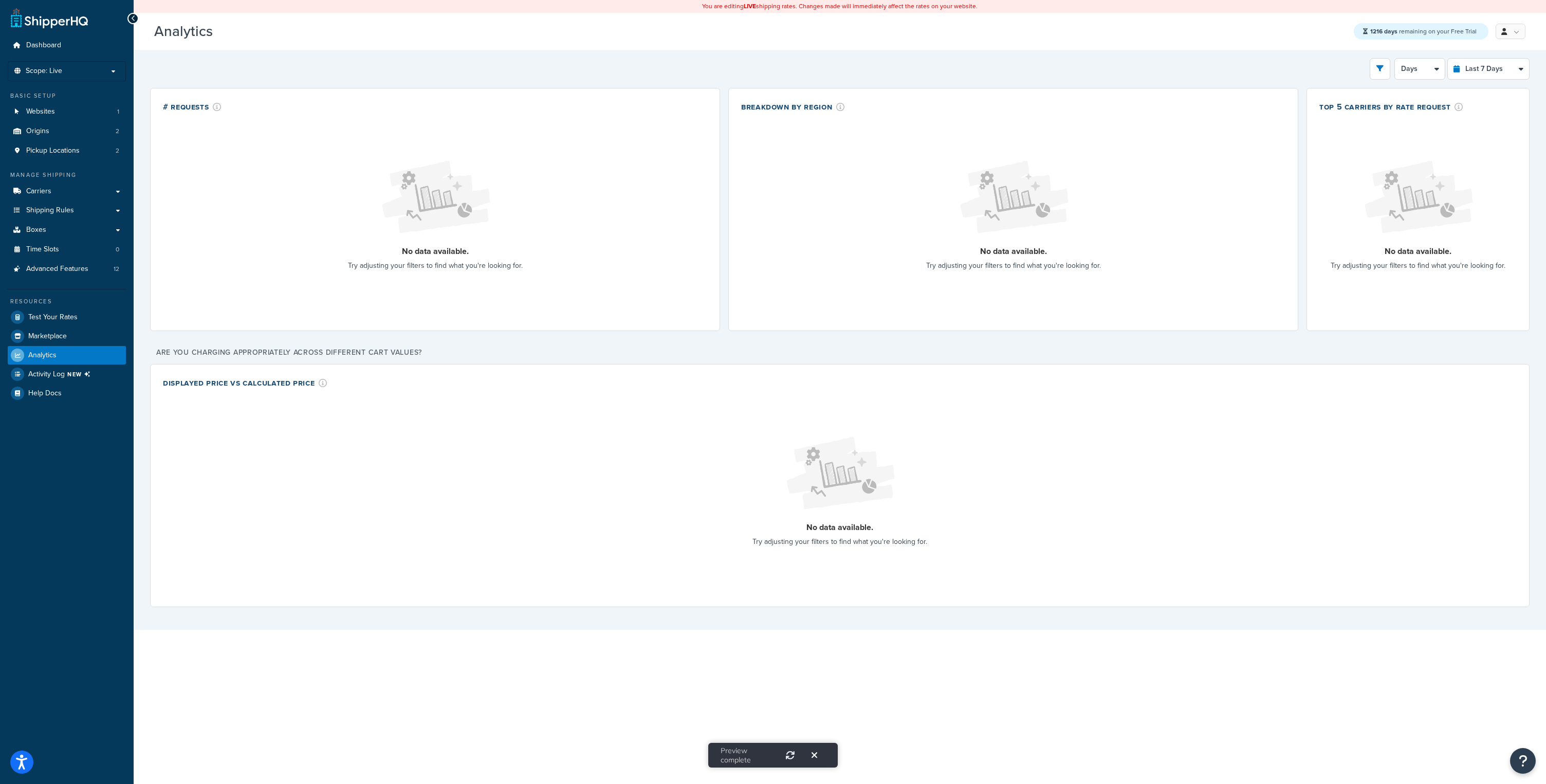
click at [732, 359] on icon "Exit" at bounding box center [814, 755] width 6 height 10
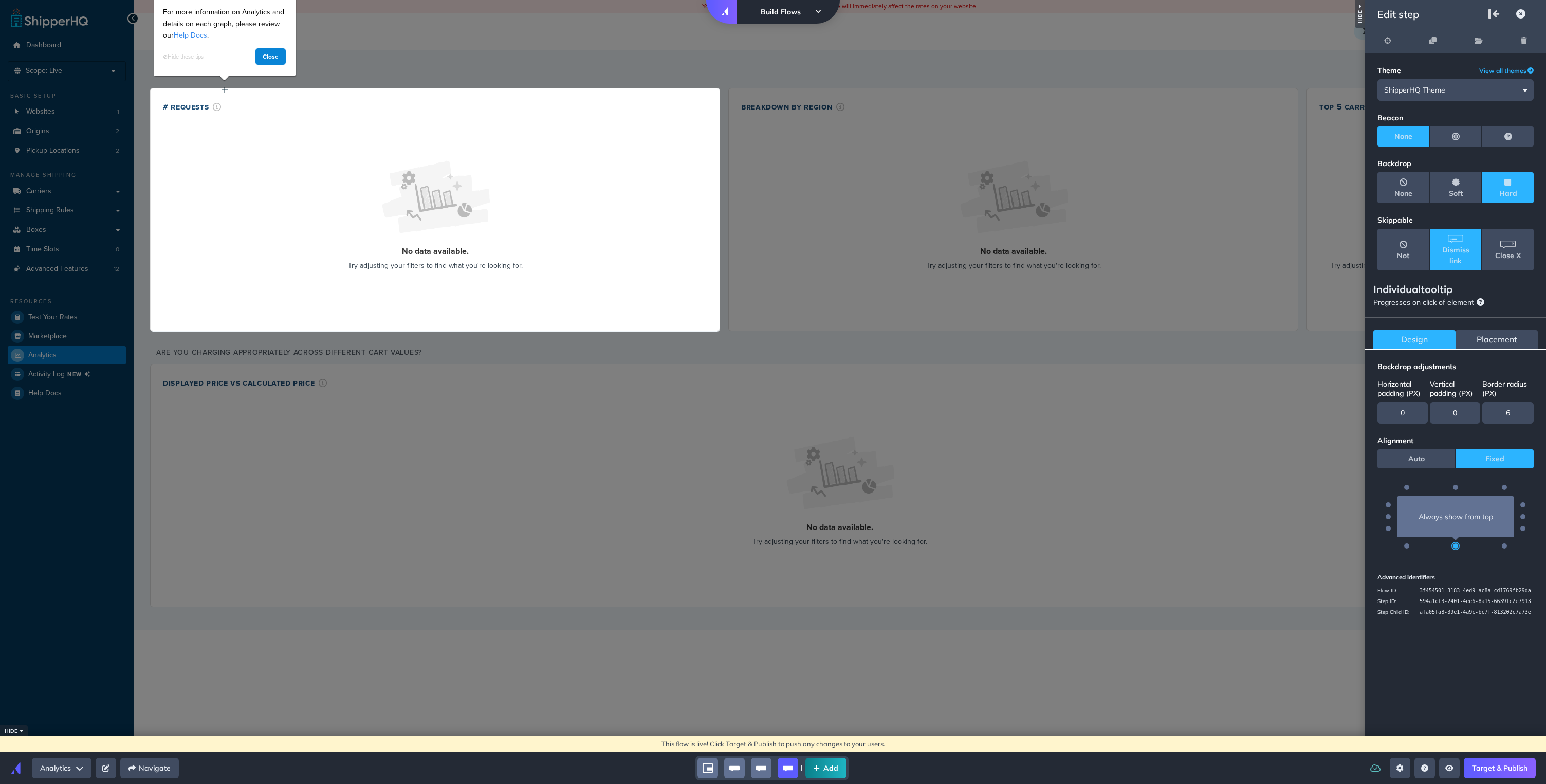
click at [732, 359] on link "Target & Publish" at bounding box center [1500, 768] width 72 height 21
click at [732, 359] on span "Auto" at bounding box center [1417, 458] width 16 height 10
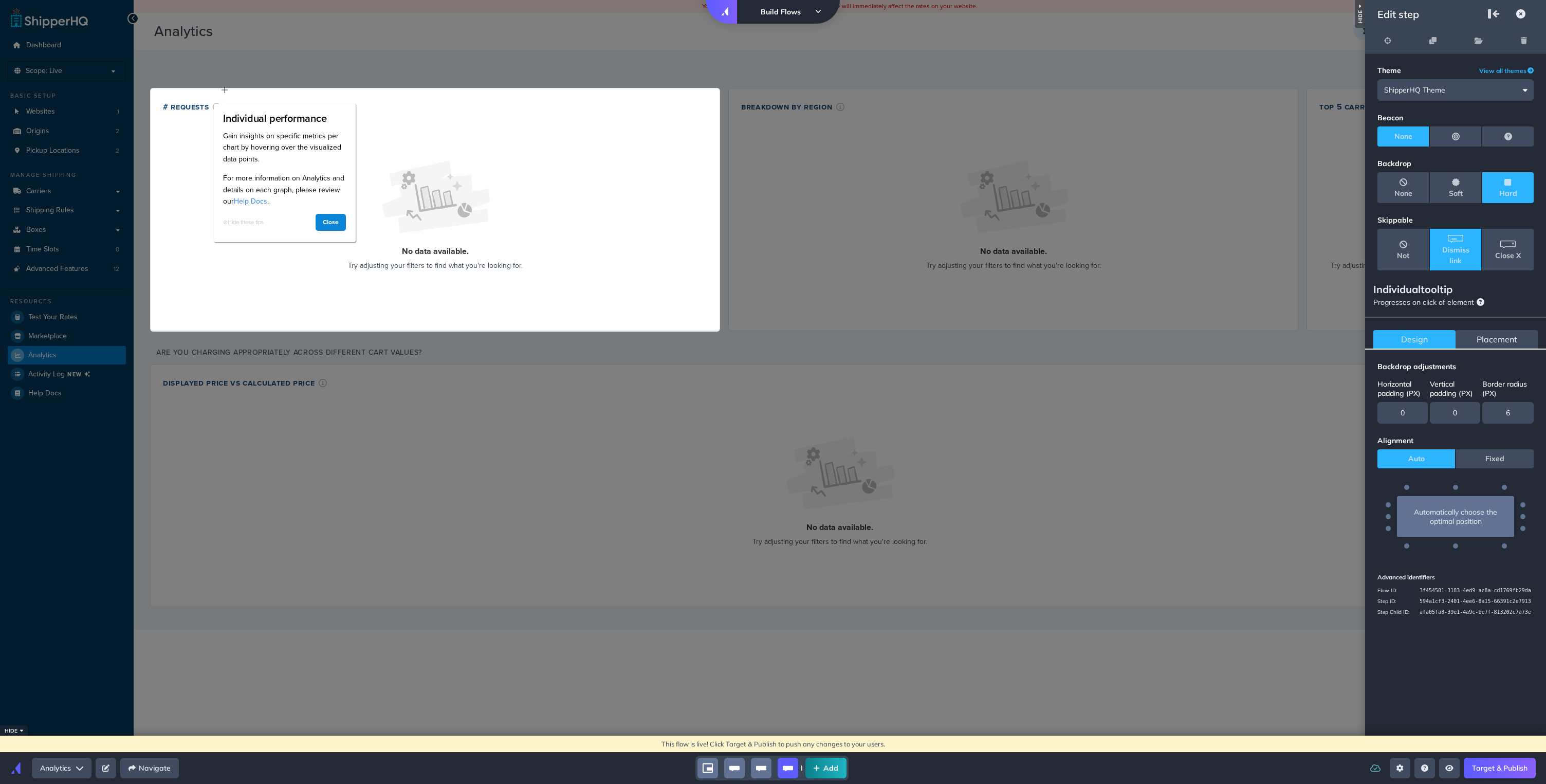
click at [732, 359] on link "Target & Publish" at bounding box center [1500, 768] width 72 height 21
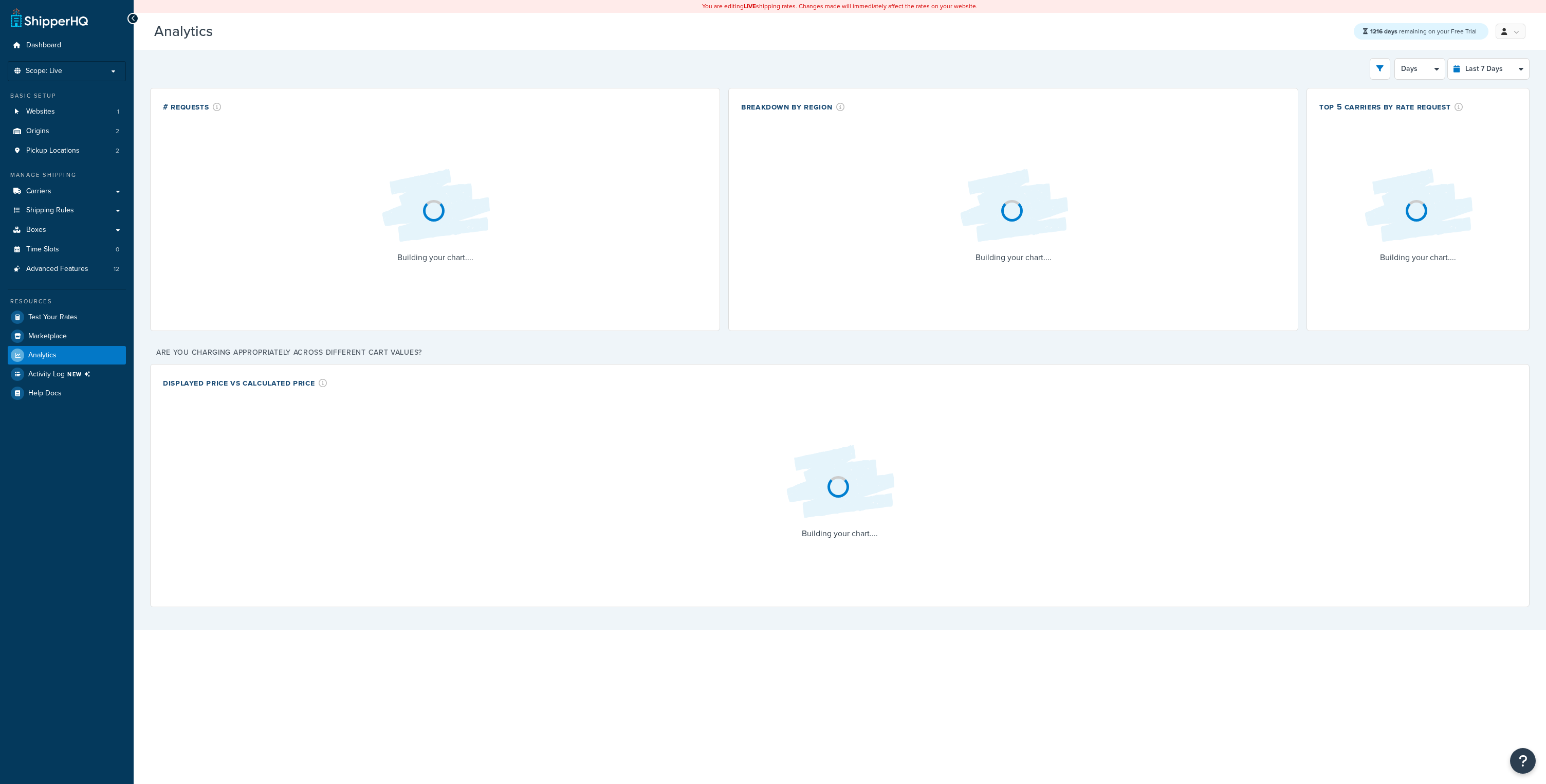
select select "last_7_days"
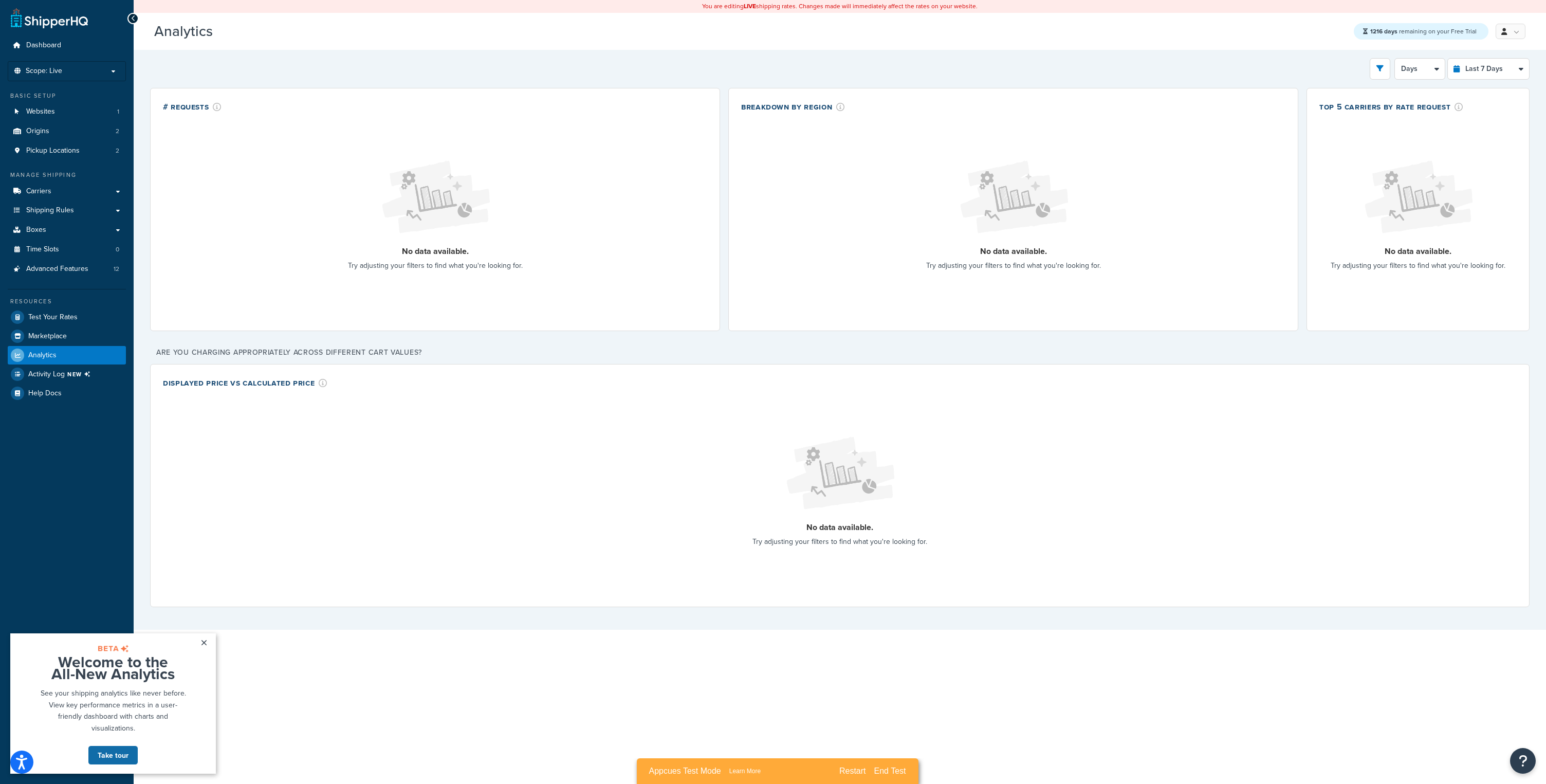
click at [119, 757] on link "Take tour" at bounding box center [113, 755] width 51 height 19
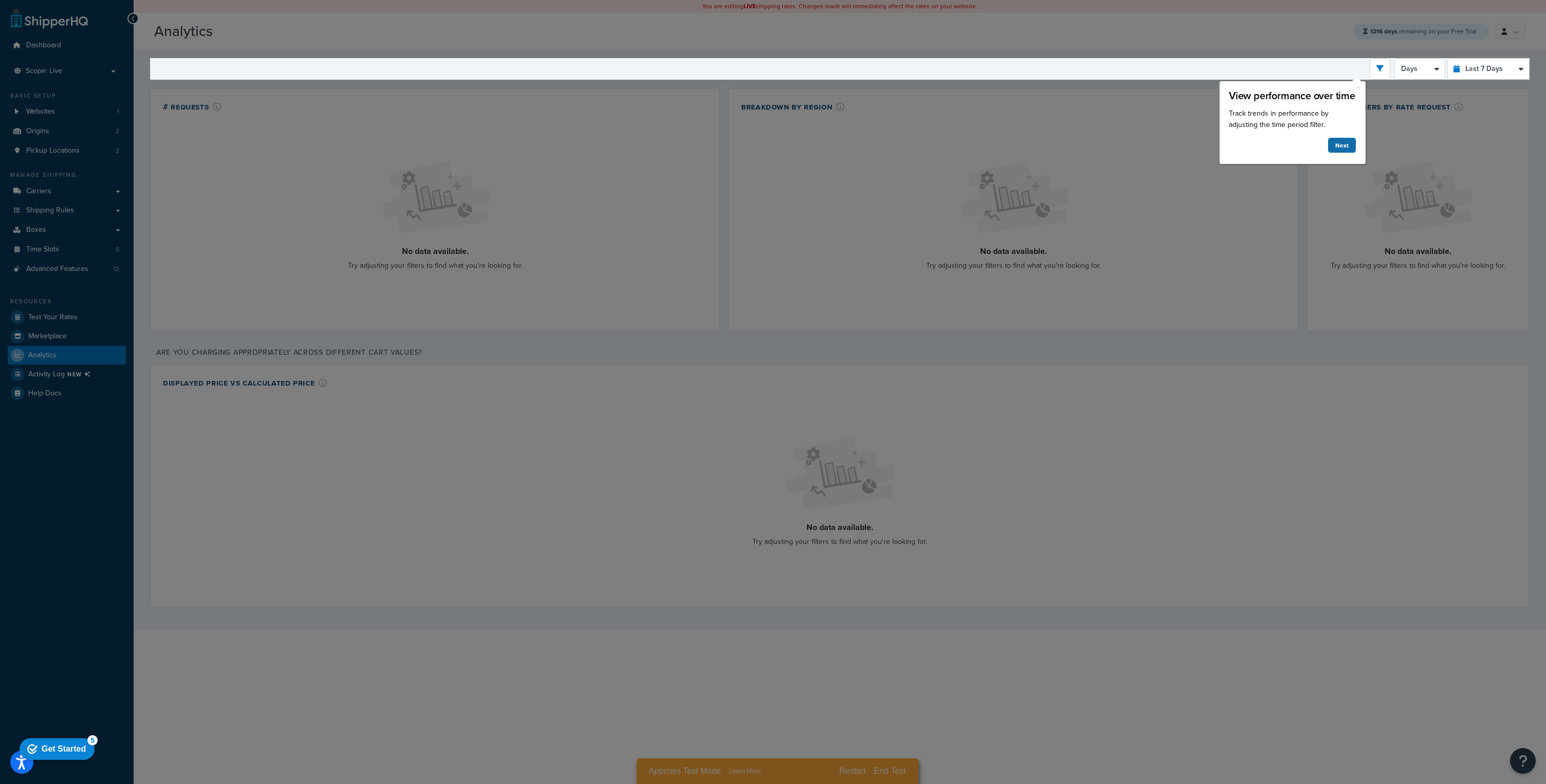
click at [1348, 147] on link "Next" at bounding box center [1342, 145] width 29 height 16
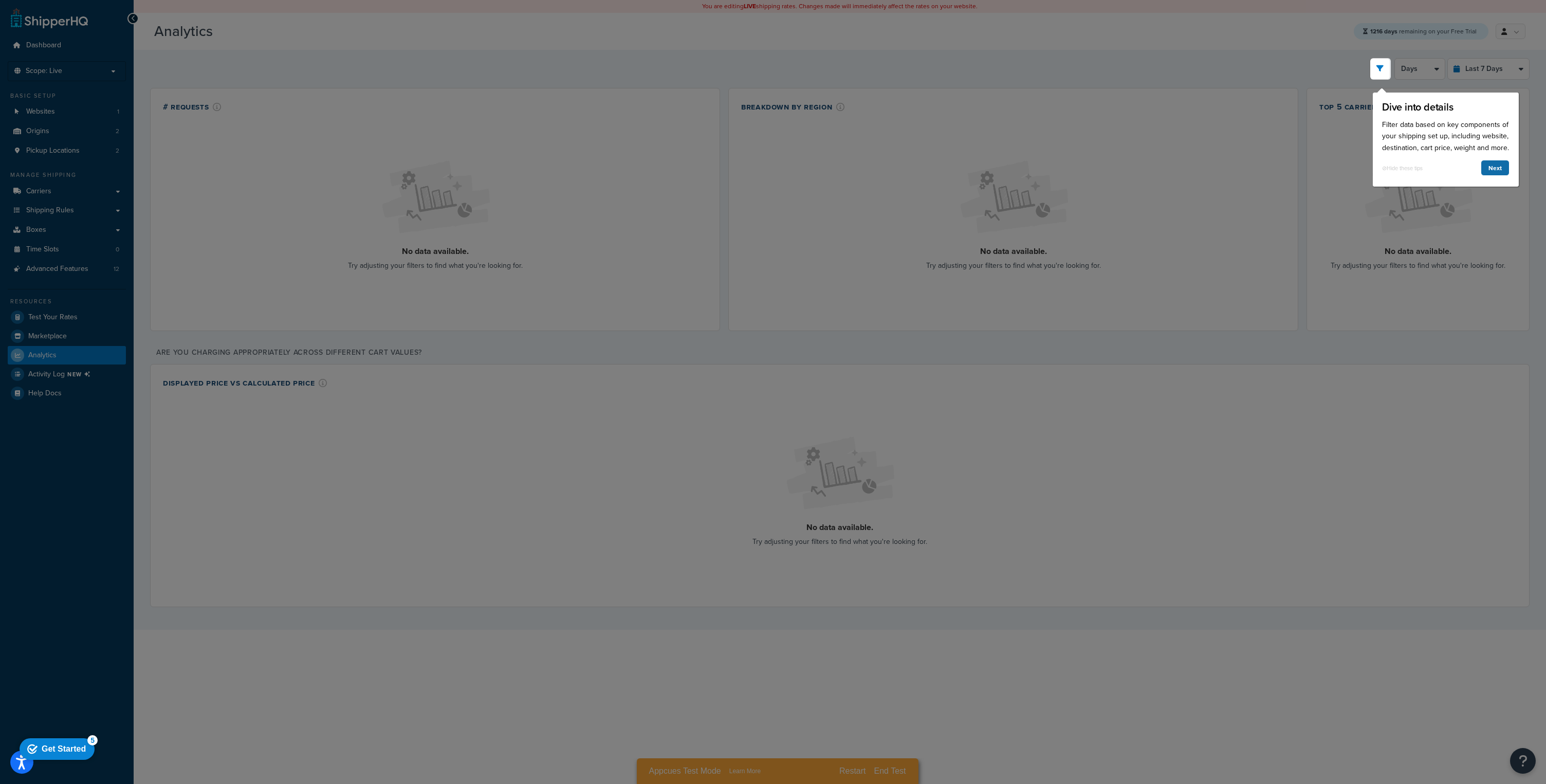
click at [1493, 166] on link "Next" at bounding box center [1495, 168] width 29 height 16
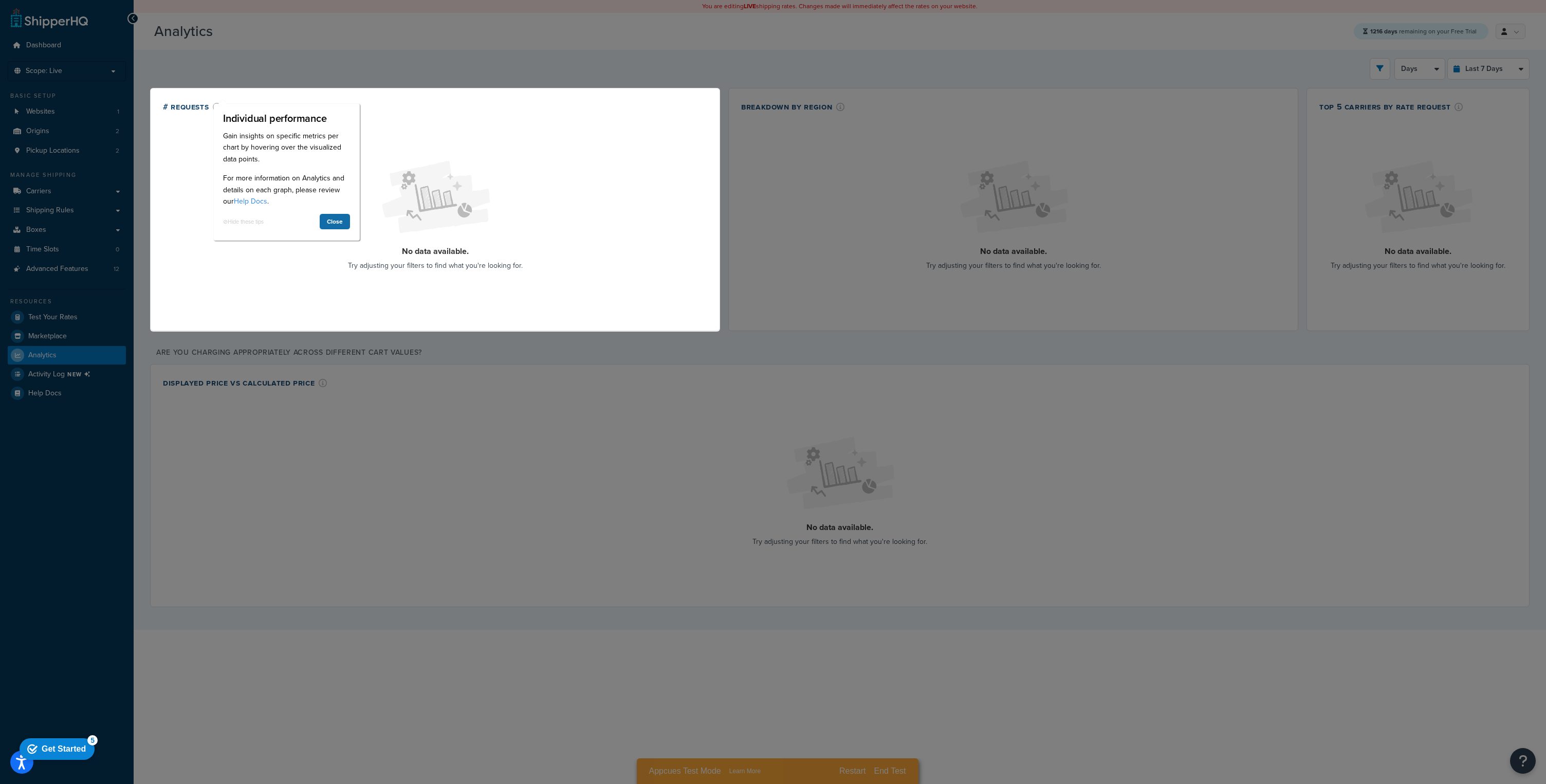
click at [340, 218] on link "Close" at bounding box center [335, 221] width 31 height 16
